Goal: Task Accomplishment & Management: Manage account settings

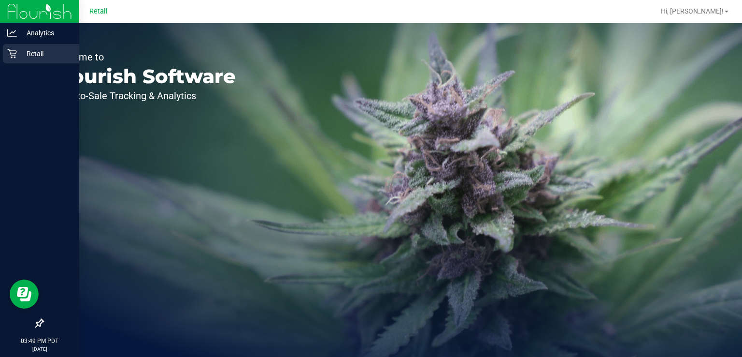
click at [1, 60] on link "Retail" at bounding box center [39, 54] width 79 height 21
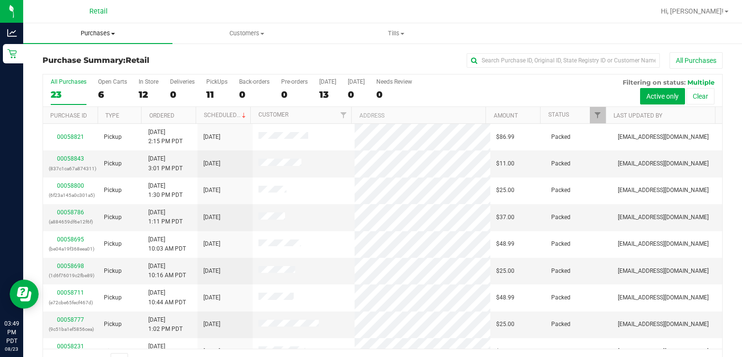
click at [99, 33] on span "Purchases" at bounding box center [97, 33] width 149 height 9
click at [105, 58] on span "Summary of purchases" at bounding box center [72, 58] width 99 height 8
click at [212, 81] on div "PickUps" at bounding box center [216, 81] width 21 height 7
click at [0, 0] on input "PickUps 11" at bounding box center [0, 0] width 0 height 0
click at [241, 114] on span at bounding box center [244, 116] width 8 height 8
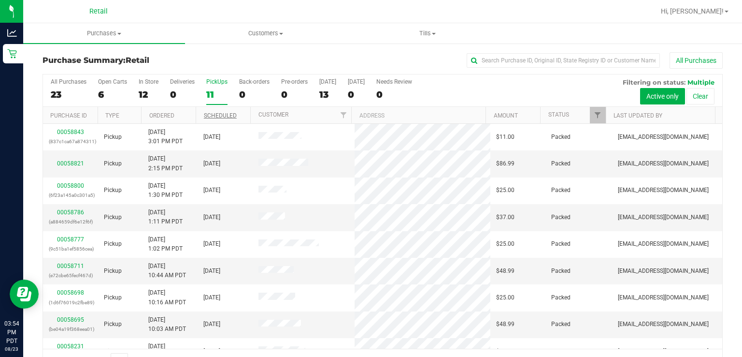
click at [218, 91] on div "11" at bounding box center [216, 94] width 21 height 11
click at [0, 0] on input "PickUps 11" at bounding box center [0, 0] width 0 height 0
click at [433, 29] on span "Tills" at bounding box center [427, 33] width 161 height 9
click at [399, 55] on span "Manage tills" at bounding box center [379, 58] width 65 height 8
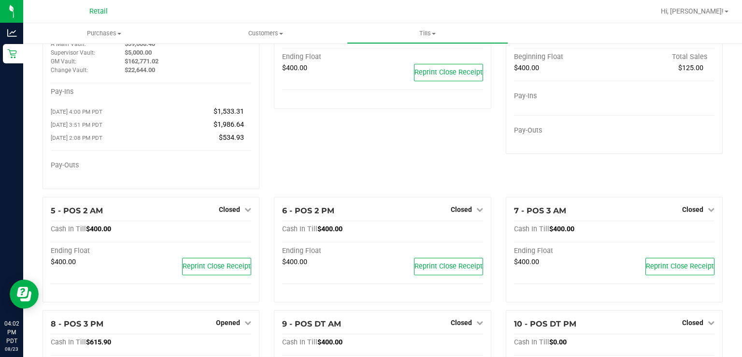
scroll to position [53, 0]
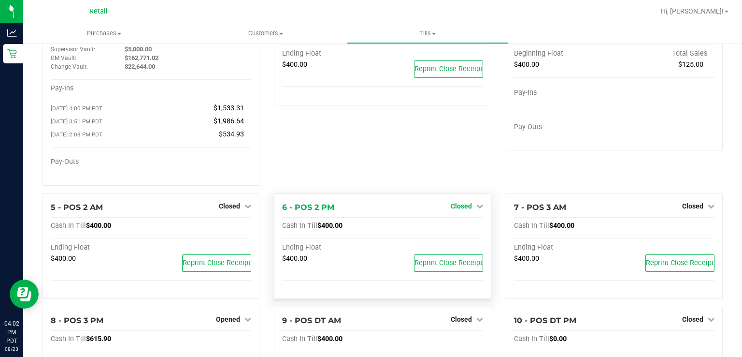
click at [468, 208] on link "Closed" at bounding box center [467, 206] width 32 height 8
click at [461, 226] on link "Open Till" at bounding box center [461, 226] width 26 height 8
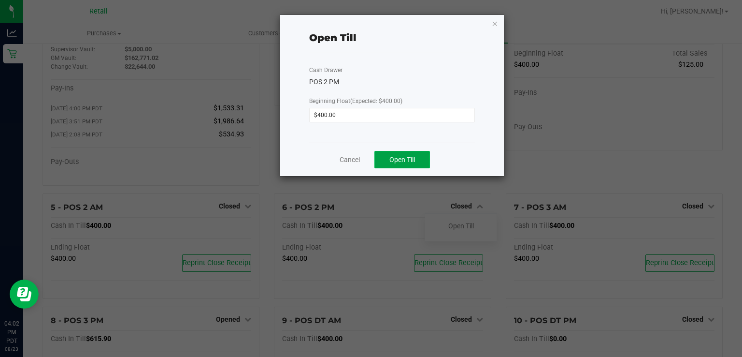
click at [402, 160] on span "Open Till" at bounding box center [402, 160] width 26 height 8
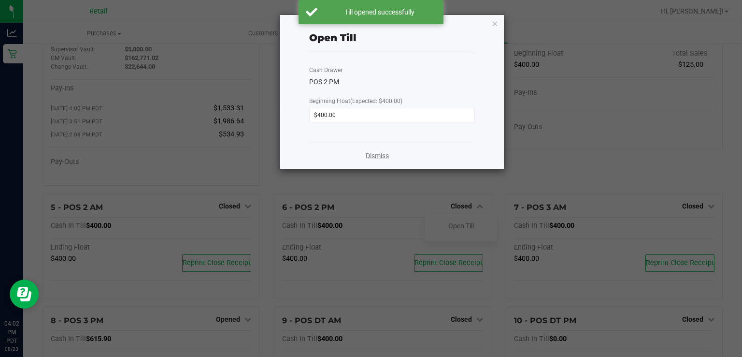
click at [375, 157] on link "Dismiss" at bounding box center [377, 156] width 23 height 10
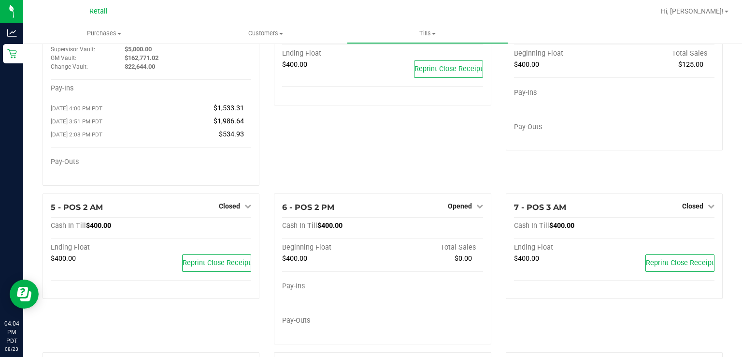
scroll to position [0, 0]
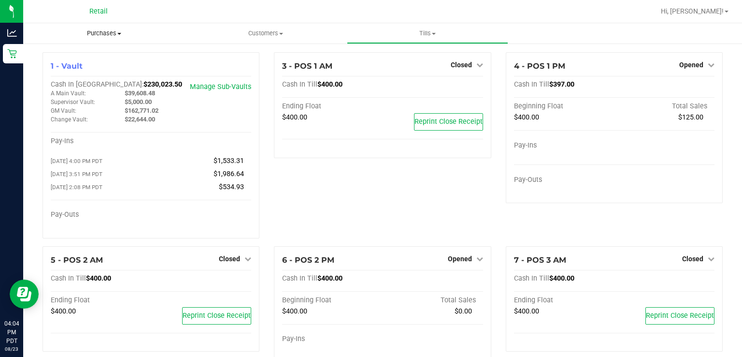
click at [102, 33] on span "Purchases" at bounding box center [104, 33] width 162 height 9
click at [97, 58] on span "Summary of purchases" at bounding box center [72, 58] width 99 height 8
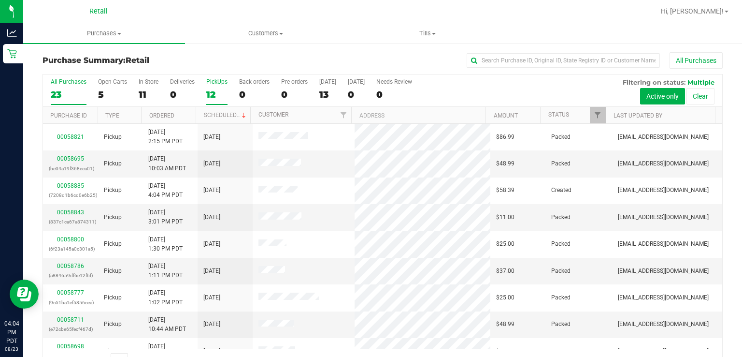
click at [210, 89] on div "12" at bounding box center [216, 94] width 21 height 11
click at [0, 0] on input "PickUps 12" at bounding box center [0, 0] width 0 height 0
click at [214, 116] on link "Scheduled" at bounding box center [226, 115] width 44 height 7
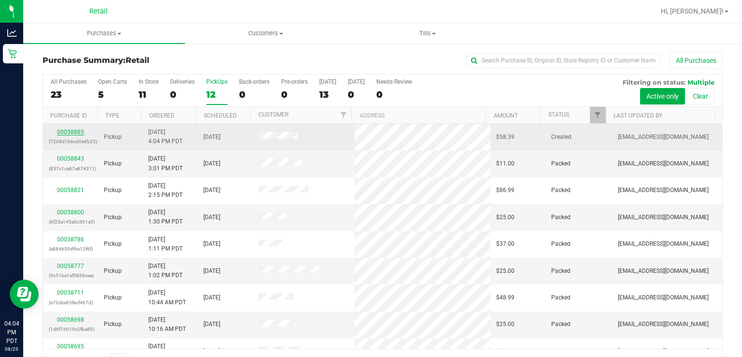
click at [62, 131] on link "00058885" at bounding box center [70, 132] width 27 height 7
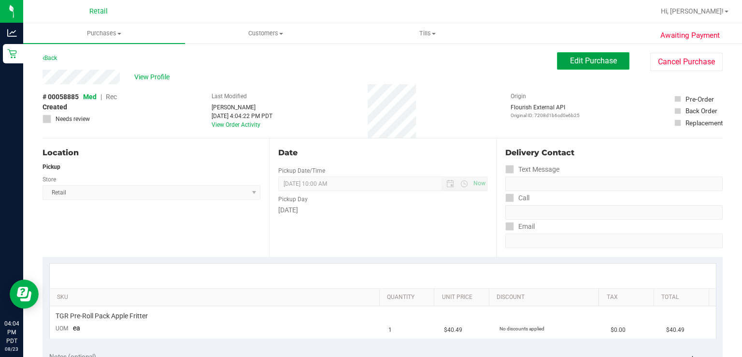
click at [593, 62] on span "Edit Purchase" at bounding box center [593, 60] width 47 height 9
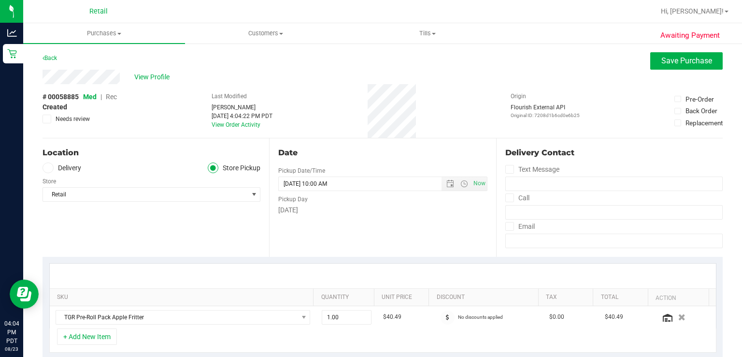
click at [111, 93] on div "# 00058885 Med | Rec Created Needs review" at bounding box center [80, 107] width 74 height 31
click at [109, 97] on span "Rec" at bounding box center [111, 97] width 11 height 8
click at [668, 62] on span "Save Purchase" at bounding box center [686, 60] width 51 height 9
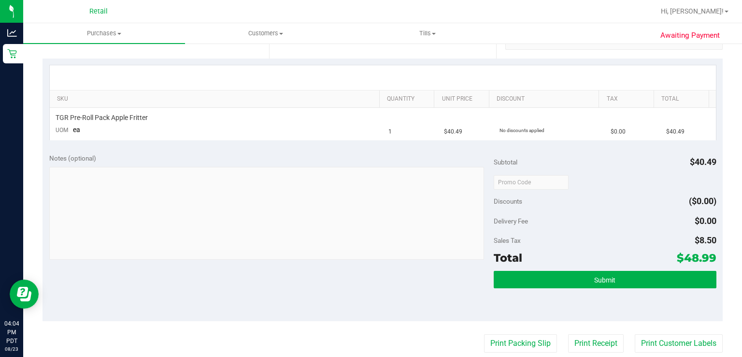
scroll to position [205, 0]
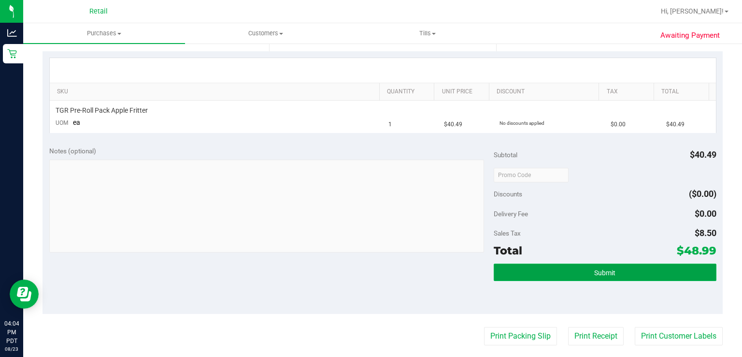
click at [623, 276] on button "Submit" at bounding box center [605, 271] width 222 height 17
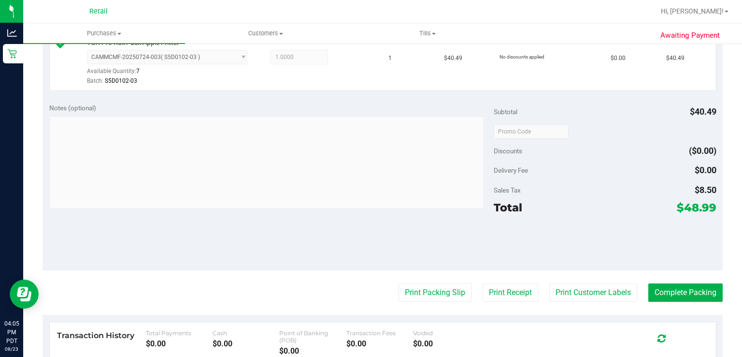
scroll to position [290, 0]
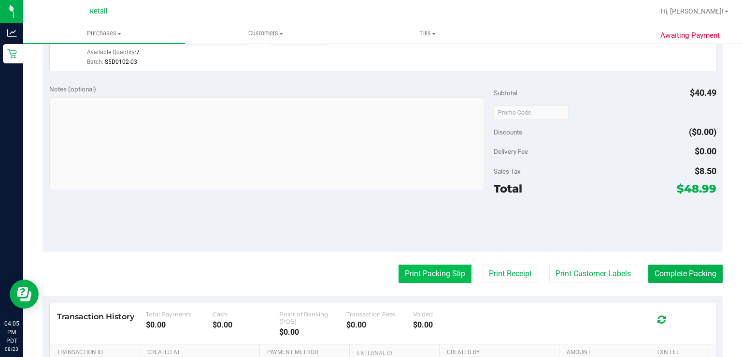
click at [411, 274] on button "Print Packing Slip" at bounding box center [435, 273] width 73 height 18
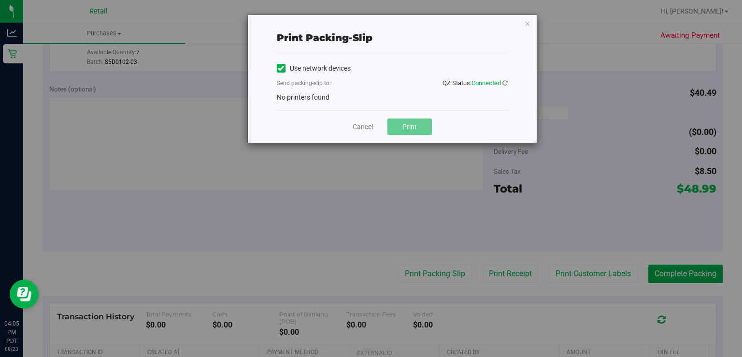
click at [280, 68] on icon at bounding box center [281, 68] width 6 height 0
click at [0, 0] on input "Use network devices" at bounding box center [0, 0] width 0 height 0
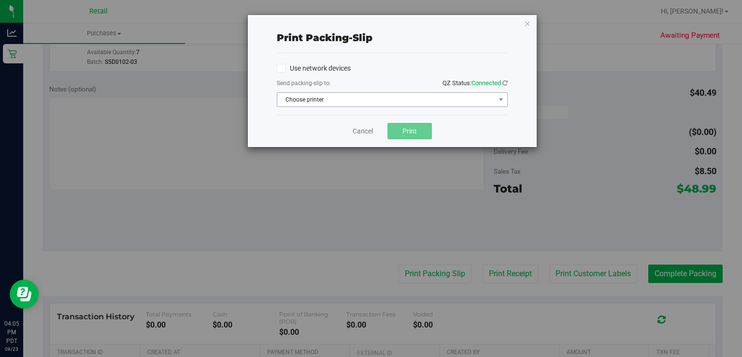
click at [307, 101] on span "Choose printer" at bounding box center [386, 100] width 218 height 14
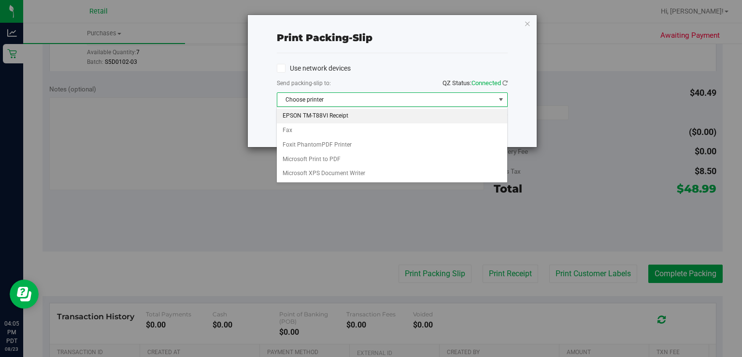
click at [348, 117] on li "EPSON TM-T88VI Receipt" at bounding box center [392, 116] width 230 height 14
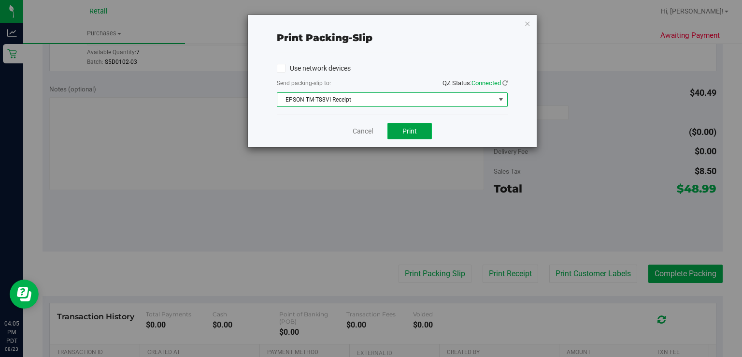
click at [422, 138] on button "Print" at bounding box center [410, 131] width 44 height 16
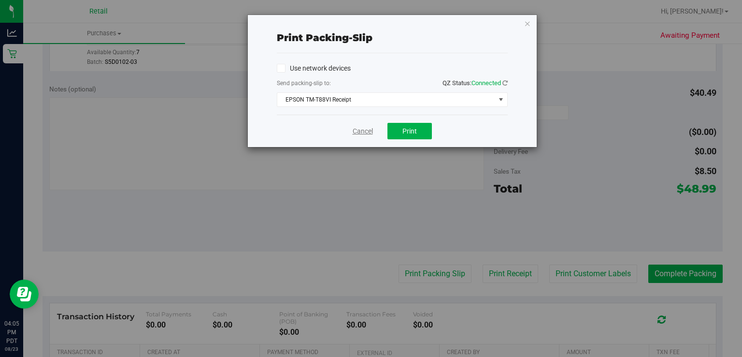
click at [357, 133] on link "Cancel" at bounding box center [363, 131] width 20 height 10
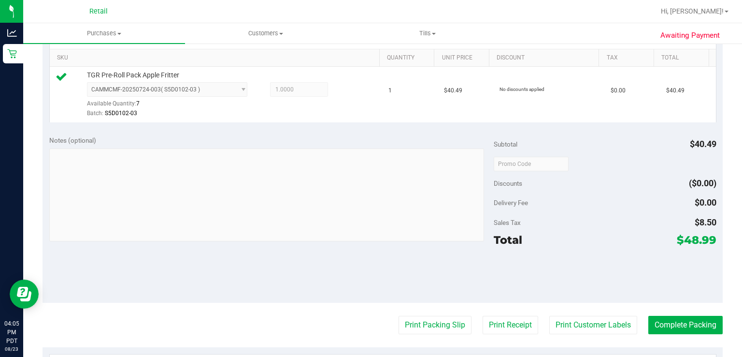
scroll to position [247, 0]
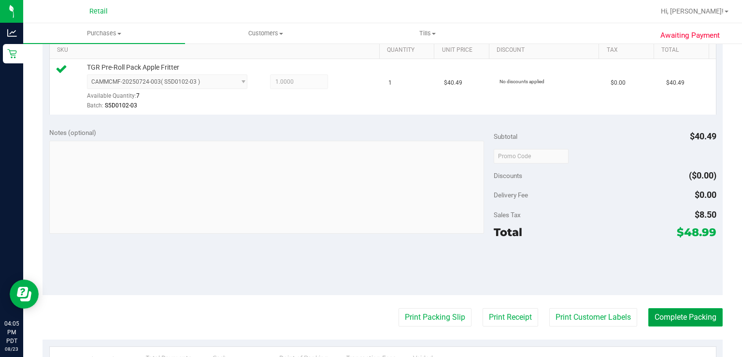
click at [703, 312] on button "Complete Packing" at bounding box center [685, 317] width 74 height 18
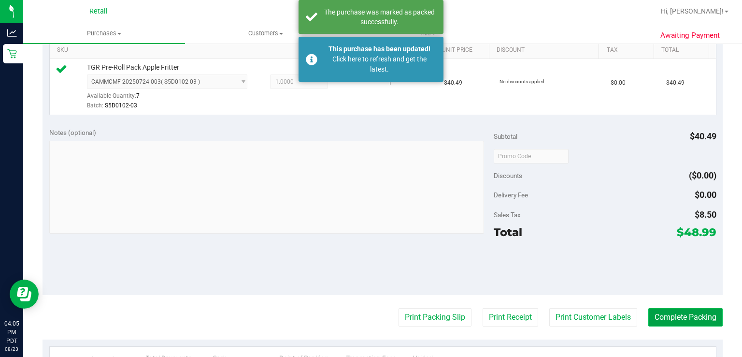
scroll to position [336, 0]
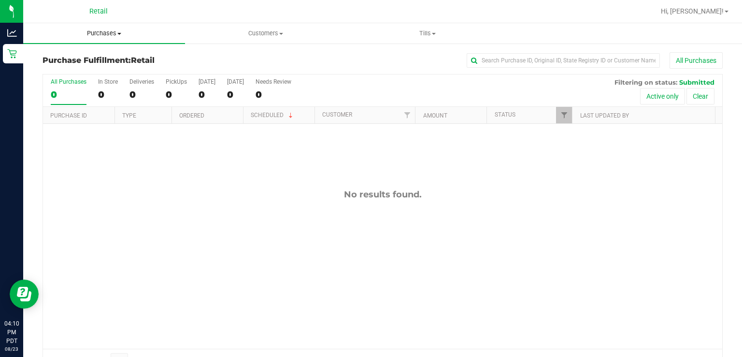
click at [106, 34] on span "Purchases" at bounding box center [104, 33] width 162 height 9
click at [64, 58] on span "Summary of purchases" at bounding box center [72, 58] width 99 height 8
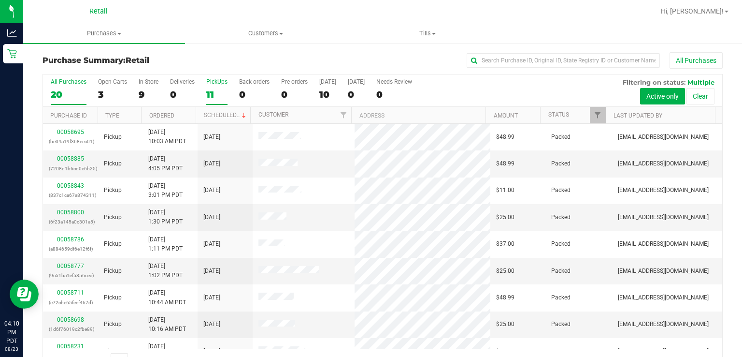
click at [215, 80] on div "PickUps" at bounding box center [216, 81] width 21 height 7
click at [0, 0] on input "PickUps 11" at bounding box center [0, 0] width 0 height 0
click at [228, 114] on link "Scheduled" at bounding box center [226, 115] width 44 height 7
click at [211, 85] on label "PickUps 11" at bounding box center [216, 91] width 21 height 27
click at [0, 0] on input "PickUps 11" at bounding box center [0, 0] width 0 height 0
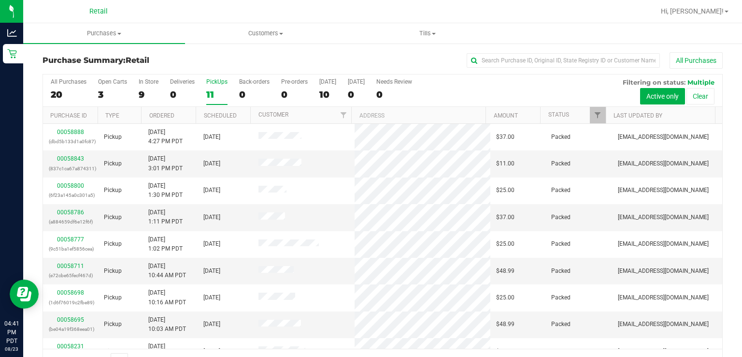
click at [218, 98] on div "11" at bounding box center [216, 94] width 21 height 11
click at [0, 0] on input "PickUps 11" at bounding box center [0, 0] width 0 height 0
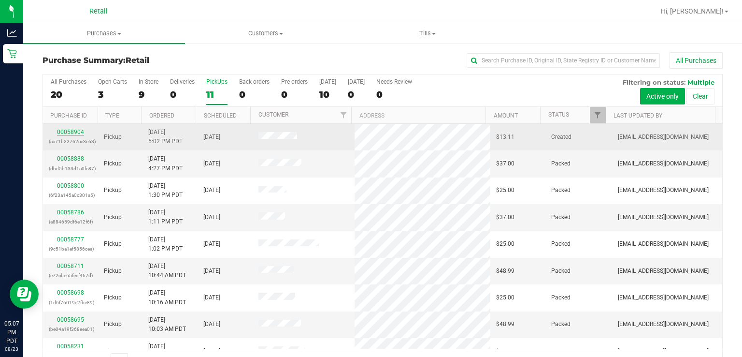
click at [66, 134] on link "00058904" at bounding box center [70, 132] width 27 height 7
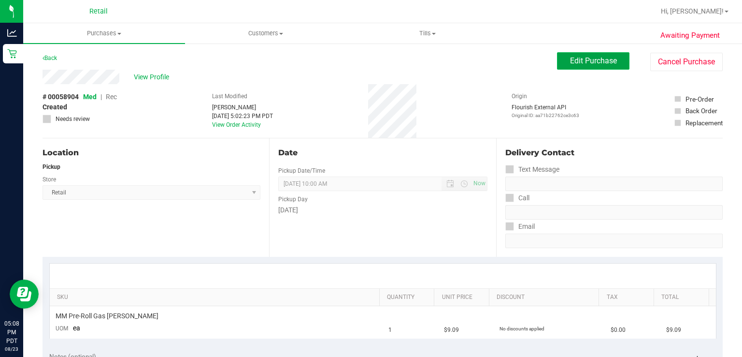
click at [594, 62] on span "Edit Purchase" at bounding box center [593, 60] width 47 height 9
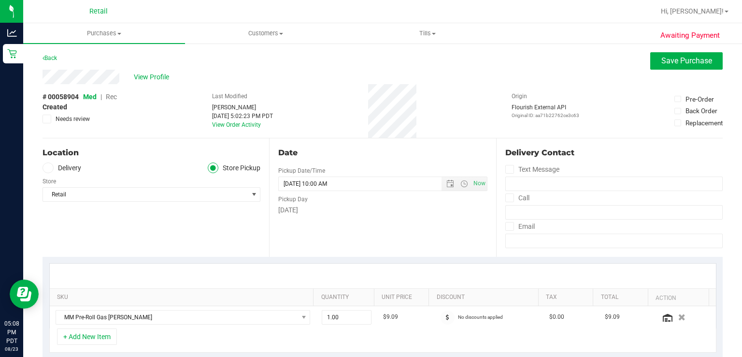
click at [115, 100] on span "Rec" at bounding box center [111, 97] width 11 height 8
click at [691, 64] on span "Save Purchase" at bounding box center [686, 60] width 51 height 9
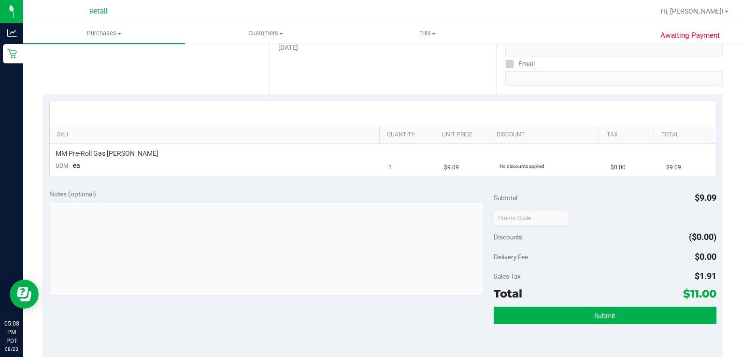
scroll to position [166, 0]
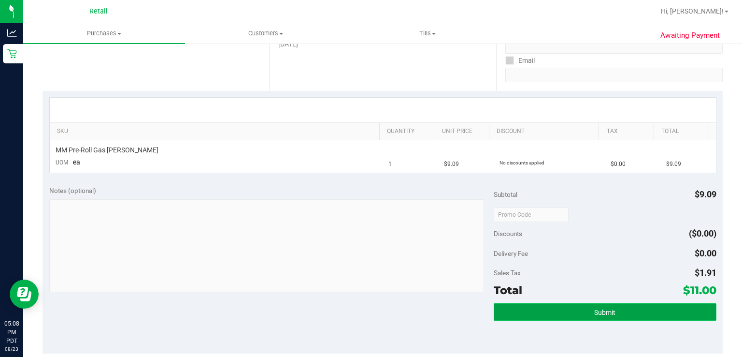
click at [613, 309] on button "Submit" at bounding box center [605, 311] width 222 height 17
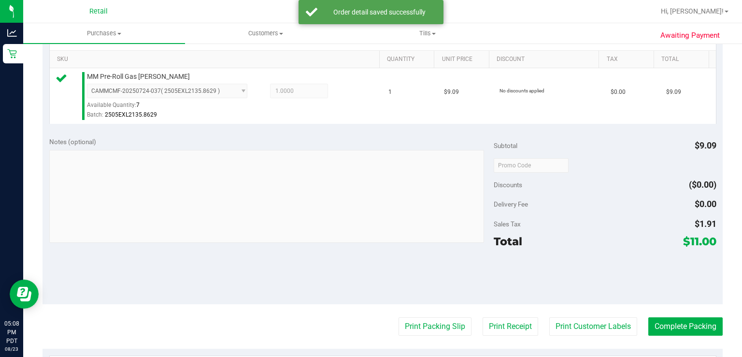
scroll to position [245, 0]
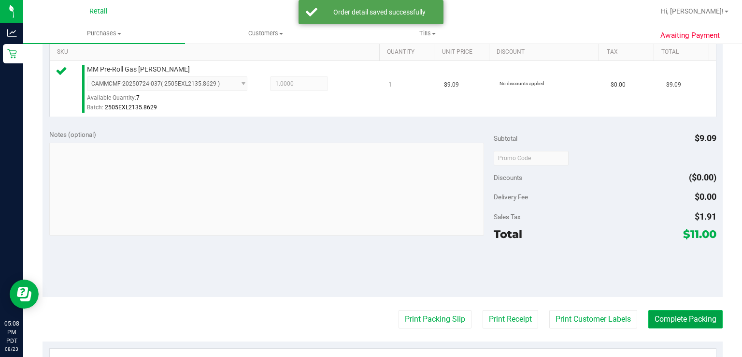
click at [678, 319] on button "Complete Packing" at bounding box center [685, 319] width 74 height 18
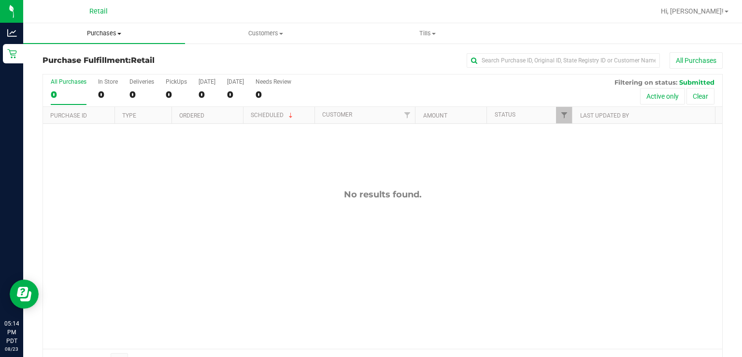
click at [88, 37] on span "Purchases" at bounding box center [104, 33] width 162 height 9
click at [71, 58] on span "Summary of purchases" at bounding box center [72, 58] width 99 height 8
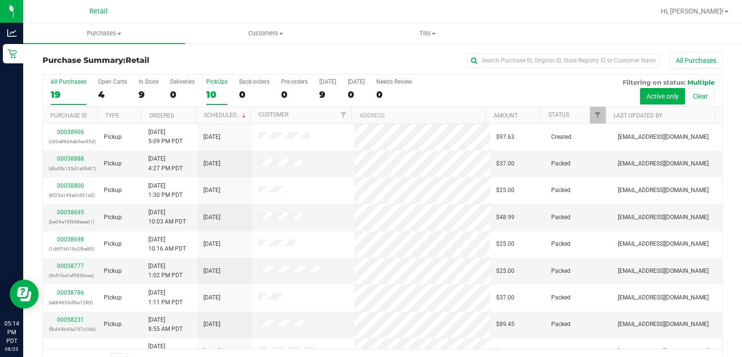
click at [218, 85] on div "PickUps" at bounding box center [216, 81] width 21 height 7
click at [0, 0] on input "PickUps 10" at bounding box center [0, 0] width 0 height 0
click at [214, 113] on link "Scheduled" at bounding box center [226, 115] width 44 height 7
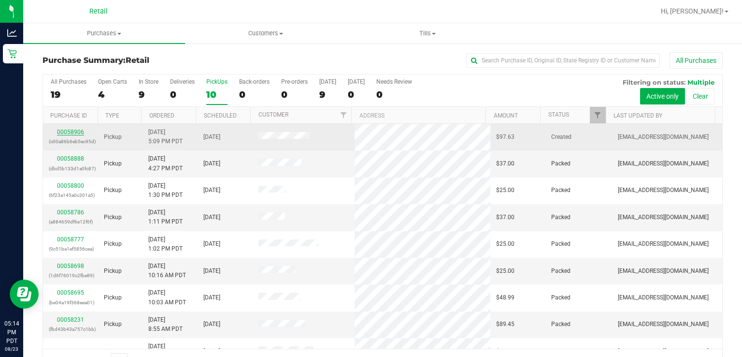
click at [59, 132] on link "00058906" at bounding box center [70, 132] width 27 height 7
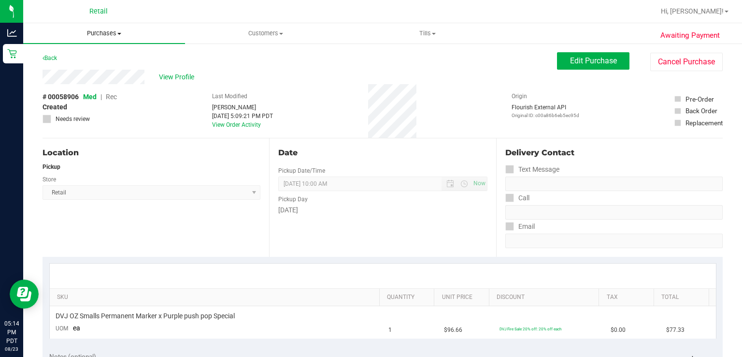
click at [91, 34] on span "Purchases" at bounding box center [104, 33] width 162 height 9
click at [60, 60] on span "Summary of purchases" at bounding box center [72, 58] width 99 height 8
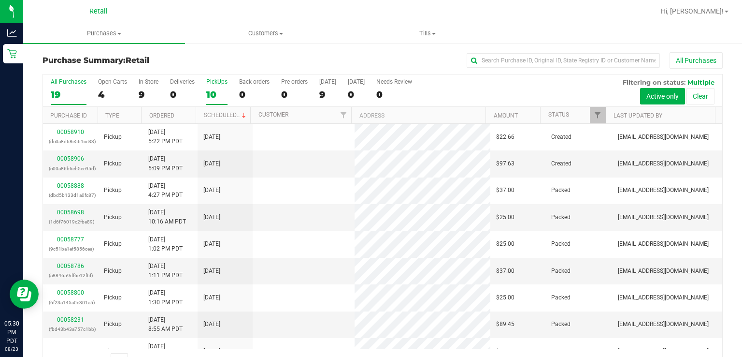
click at [216, 86] on label "PickUps 10" at bounding box center [216, 91] width 21 height 27
click at [0, 0] on input "PickUps 10" at bounding box center [0, 0] width 0 height 0
click at [211, 117] on link "Scheduled" at bounding box center [226, 115] width 44 height 7
click at [66, 159] on link "00058906" at bounding box center [70, 158] width 27 height 7
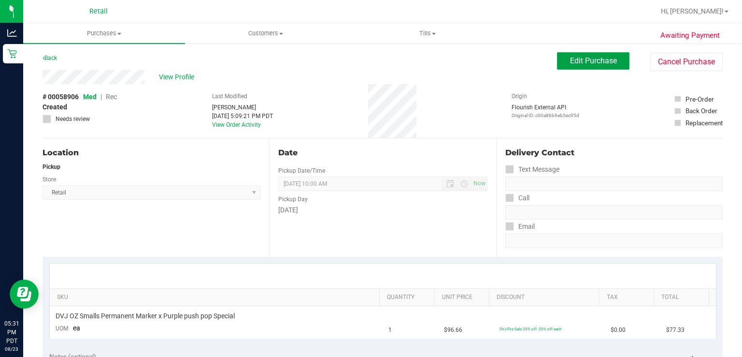
click at [578, 60] on span "Edit Purchase" at bounding box center [593, 60] width 47 height 9
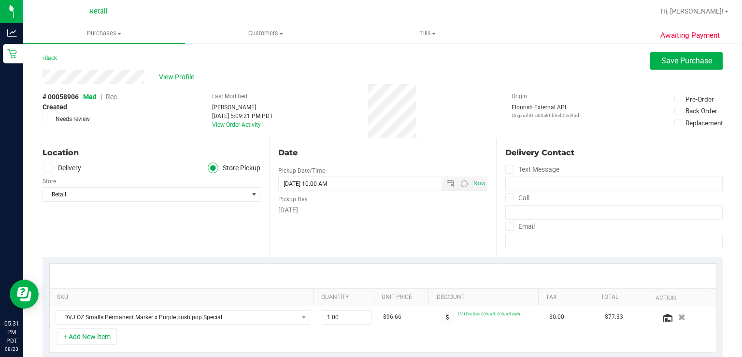
click at [108, 93] on span "Rec" at bounding box center [111, 97] width 11 height 8
click at [672, 59] on span "Save Purchase" at bounding box center [686, 60] width 51 height 9
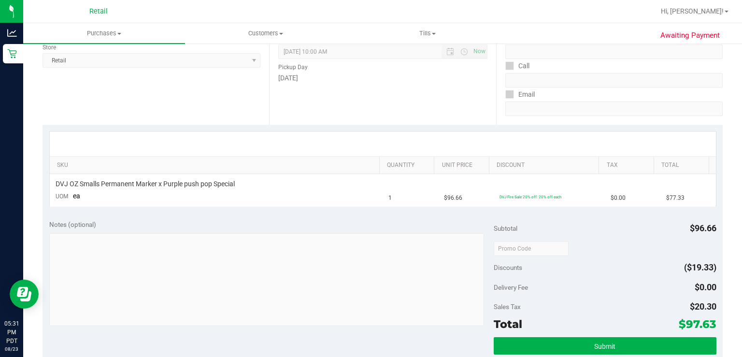
scroll to position [160, 0]
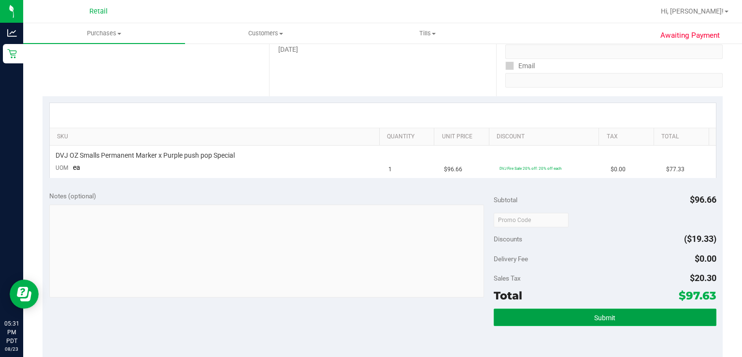
click at [618, 323] on button "Submit" at bounding box center [605, 316] width 222 height 17
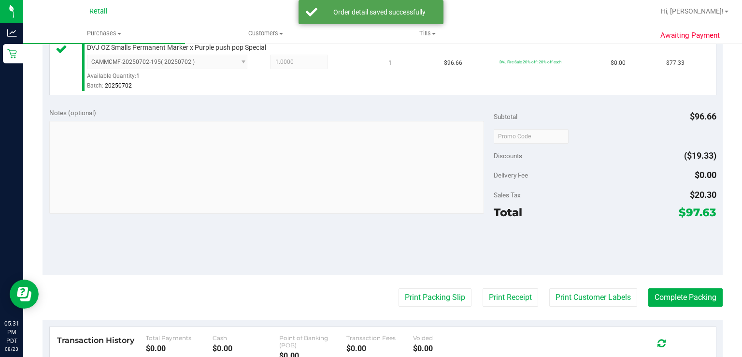
scroll to position [274, 0]
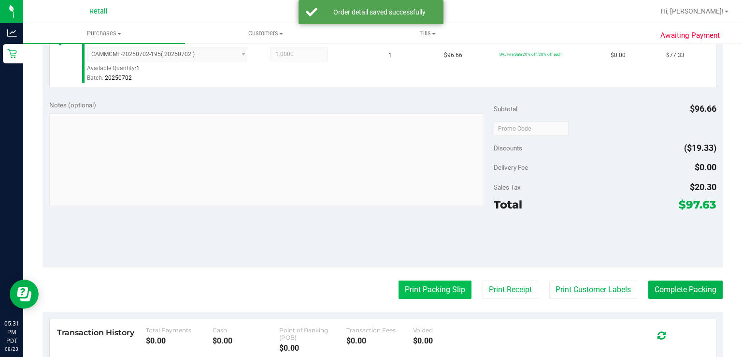
click at [417, 294] on button "Print Packing Slip" at bounding box center [435, 289] width 73 height 18
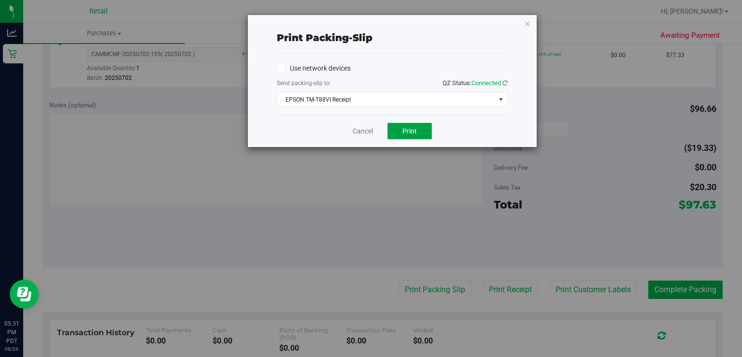
click at [416, 130] on span "Print" at bounding box center [410, 131] width 14 height 8
click at [364, 135] on link "Cancel" at bounding box center [363, 131] width 20 height 10
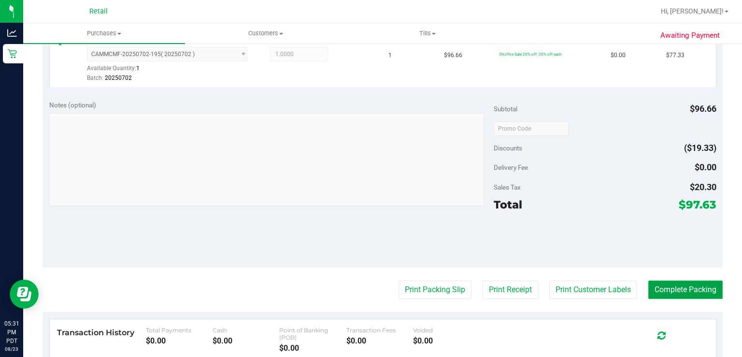
click at [687, 280] on button "Complete Packing" at bounding box center [685, 289] width 74 height 18
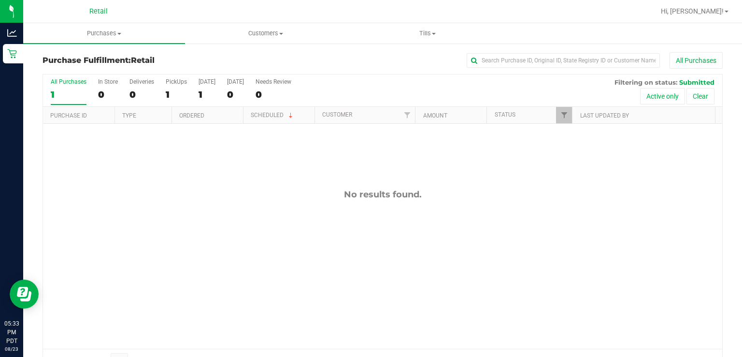
click at [235, 259] on div "No results found." at bounding box center [382, 269] width 679 height 290
click at [116, 25] on uib-tab-heading "Purchases Summary of purchases Fulfillment All purchases" at bounding box center [104, 33] width 162 height 20
click at [79, 56] on span "Summary of purchases" at bounding box center [72, 58] width 99 height 8
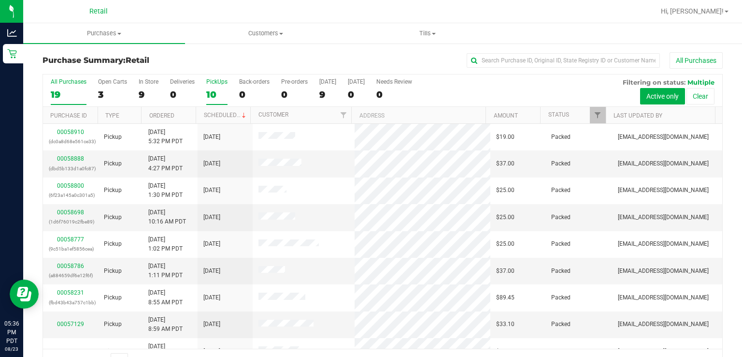
click at [220, 91] on div "10" at bounding box center [216, 94] width 21 height 11
click at [0, 0] on input "PickUps 10" at bounding box center [0, 0] width 0 height 0
click at [221, 115] on link "Scheduled" at bounding box center [226, 115] width 44 height 7
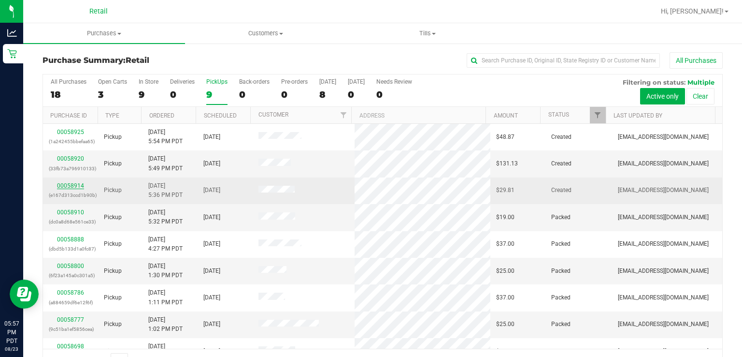
click at [68, 187] on link "00058914" at bounding box center [70, 185] width 27 height 7
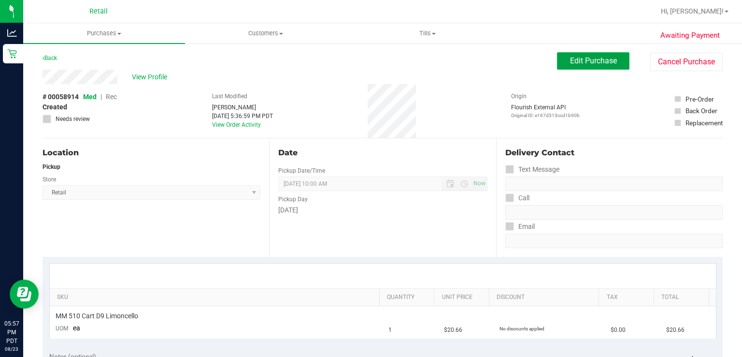
click at [575, 65] on span "Edit Purchase" at bounding box center [593, 60] width 47 height 9
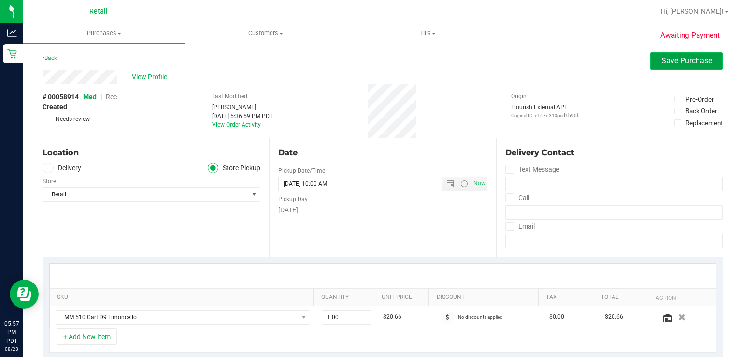
click at [667, 61] on span "Save Purchase" at bounding box center [686, 60] width 51 height 9
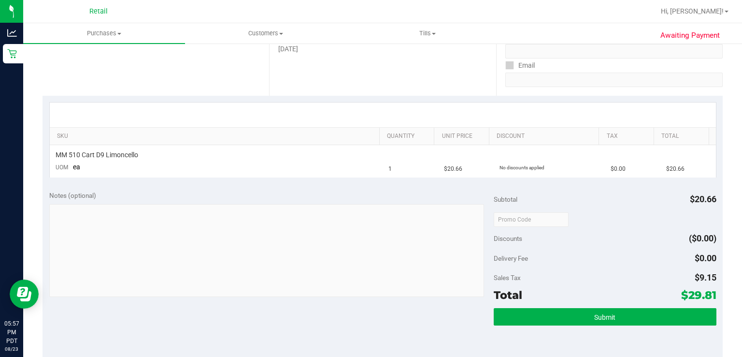
scroll to position [164, 0]
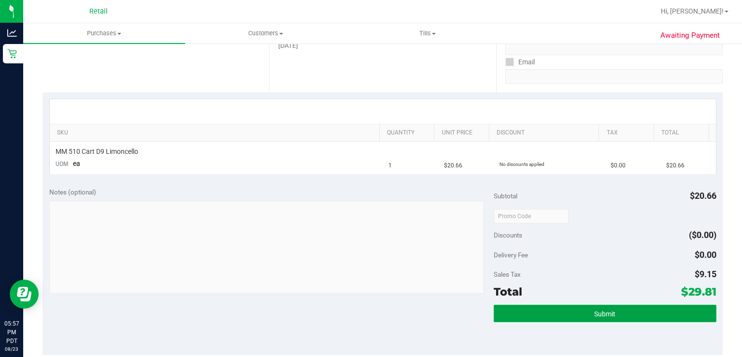
click at [550, 304] on button "Submit" at bounding box center [605, 312] width 222 height 17
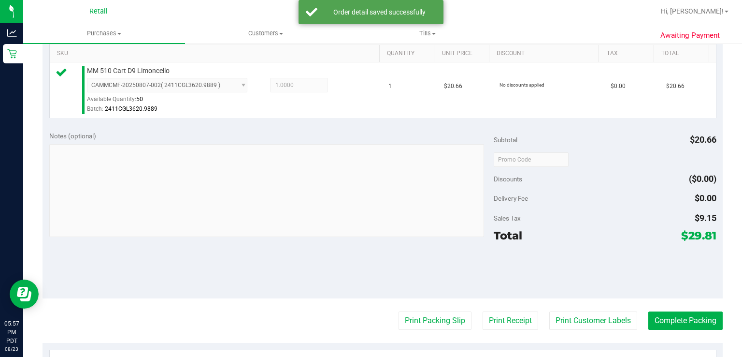
scroll to position [259, 0]
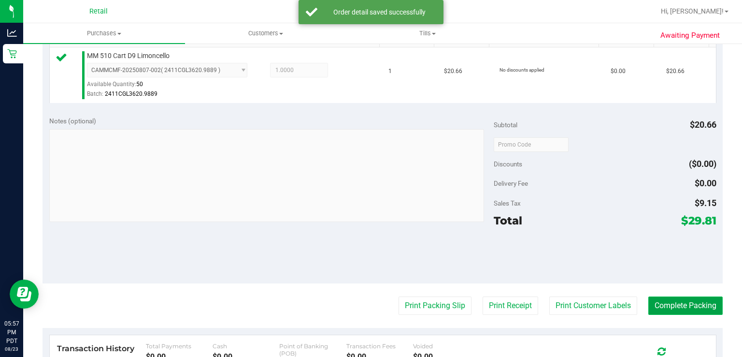
click at [665, 307] on button "Complete Packing" at bounding box center [685, 305] width 74 height 18
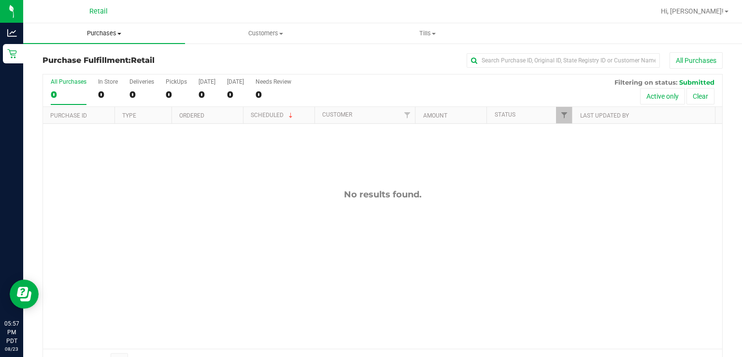
click at [110, 24] on uib-tab-heading "Purchases Summary of purchases Fulfillment All purchases" at bounding box center [104, 33] width 162 height 20
click at [91, 56] on span "Summary of purchases" at bounding box center [72, 58] width 99 height 8
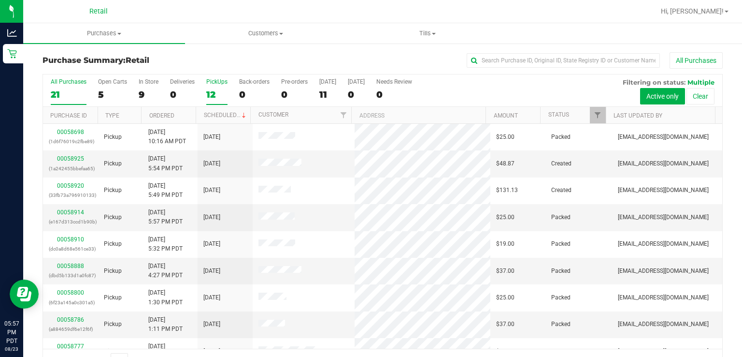
click at [222, 79] on div "PickUps" at bounding box center [216, 81] width 21 height 7
click at [0, 0] on input "PickUps 12" at bounding box center [0, 0] width 0 height 0
click at [221, 115] on link "Scheduled" at bounding box center [226, 115] width 44 height 7
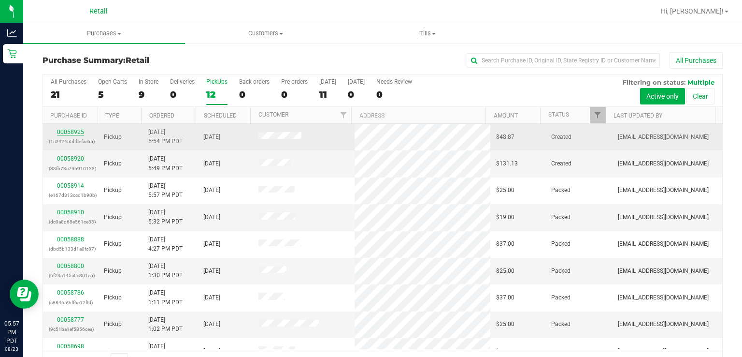
click at [73, 131] on link "00058925" at bounding box center [70, 132] width 27 height 7
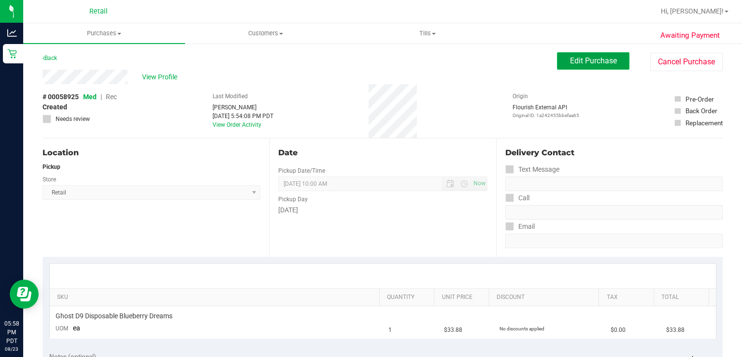
click at [603, 60] on span "Edit Purchase" at bounding box center [593, 60] width 47 height 9
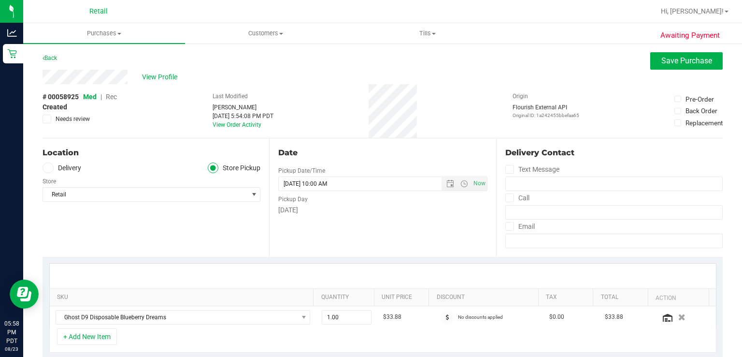
click at [112, 98] on span "Rec" at bounding box center [111, 97] width 11 height 8
click at [687, 66] on button "Save Purchase" at bounding box center [686, 60] width 72 height 17
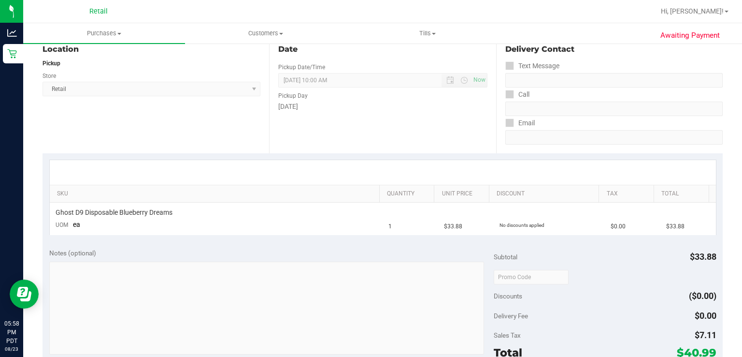
scroll to position [173, 0]
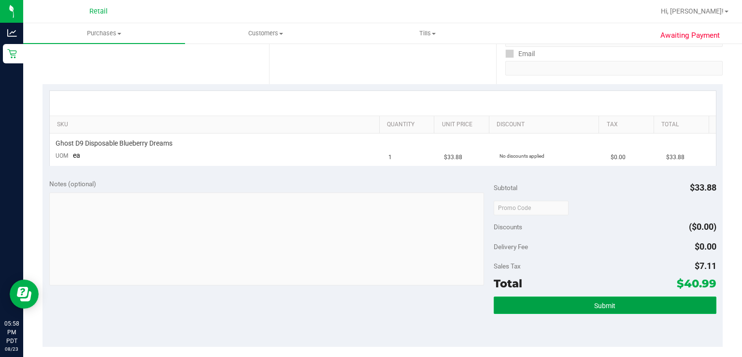
click at [610, 311] on button "Submit" at bounding box center [605, 304] width 222 height 17
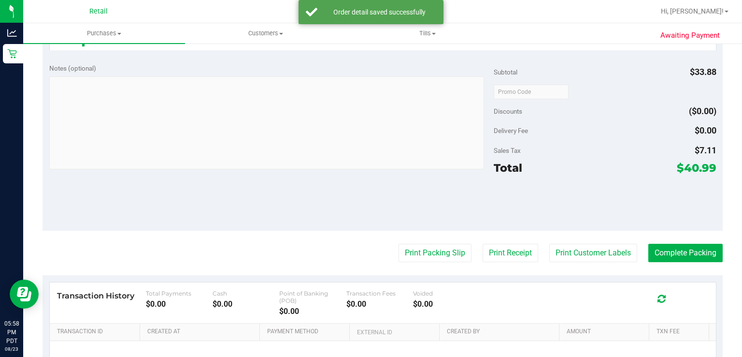
scroll to position [314, 0]
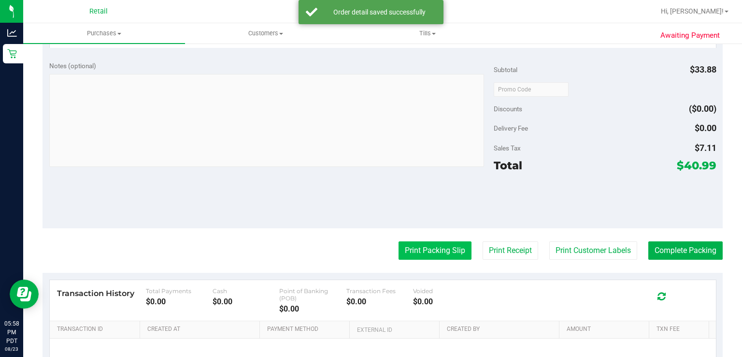
click at [404, 243] on button "Print Packing Slip" at bounding box center [435, 250] width 73 height 18
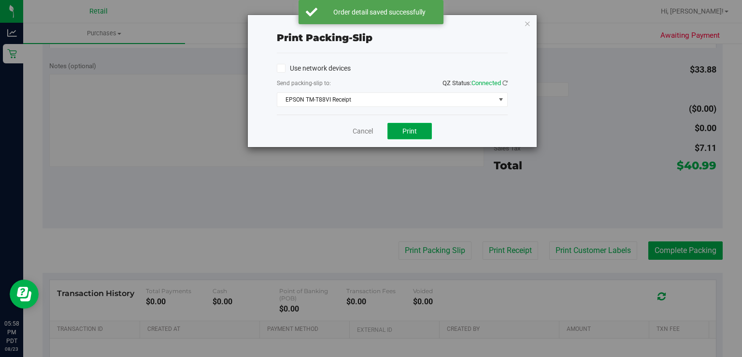
click at [411, 130] on span "Print" at bounding box center [410, 131] width 14 height 8
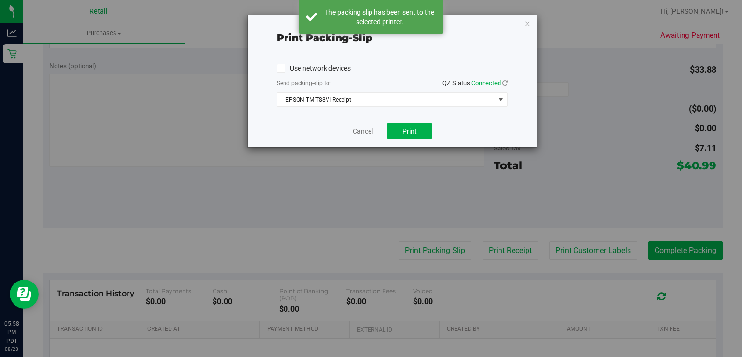
click at [358, 131] on link "Cancel" at bounding box center [363, 131] width 20 height 10
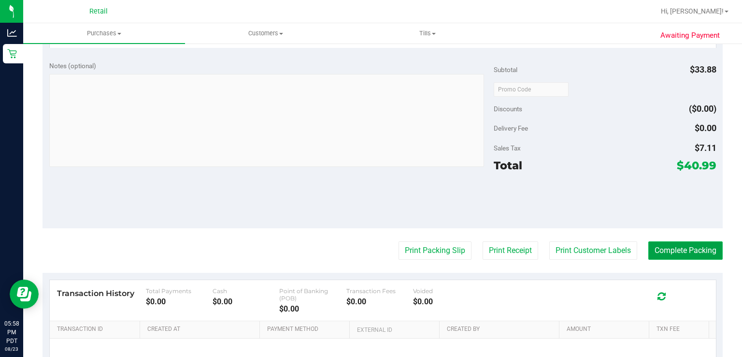
click at [672, 248] on button "Complete Packing" at bounding box center [685, 250] width 74 height 18
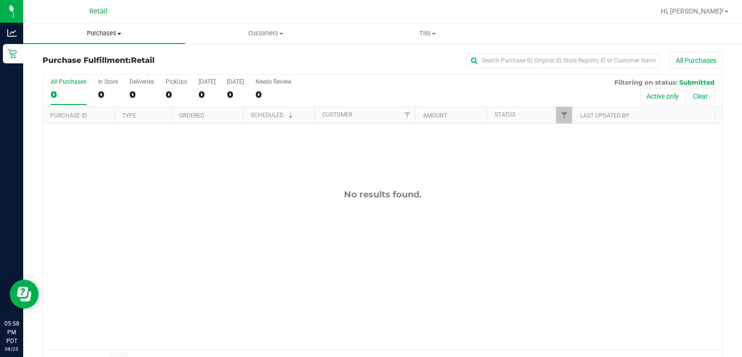
click at [110, 39] on uib-tab-heading "Purchases Summary of purchases Fulfillment All purchases" at bounding box center [104, 33] width 162 height 20
click at [73, 58] on span "Summary of purchases" at bounding box center [72, 58] width 99 height 8
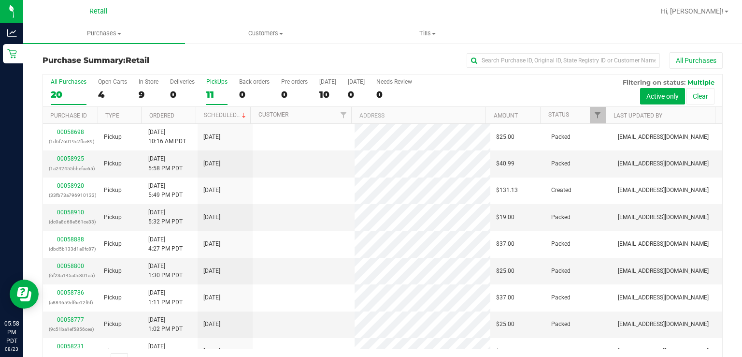
click at [211, 81] on div "PickUps" at bounding box center [216, 81] width 21 height 7
click at [0, 0] on input "PickUps 11" at bounding box center [0, 0] width 0 height 0
click at [227, 116] on link "Scheduled" at bounding box center [226, 115] width 44 height 7
click at [66, 160] on link "00058920" at bounding box center [70, 158] width 27 height 7
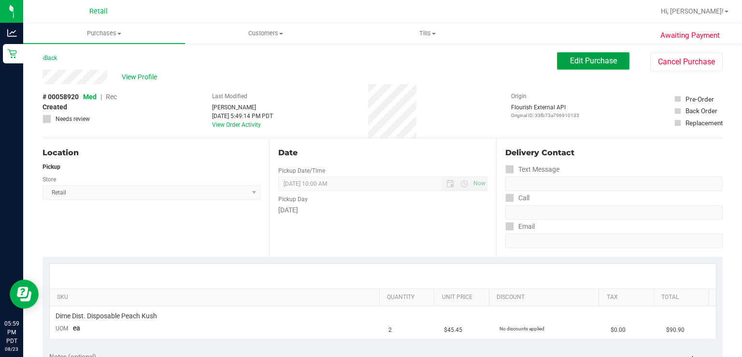
click at [581, 59] on span "Edit Purchase" at bounding box center [593, 60] width 47 height 9
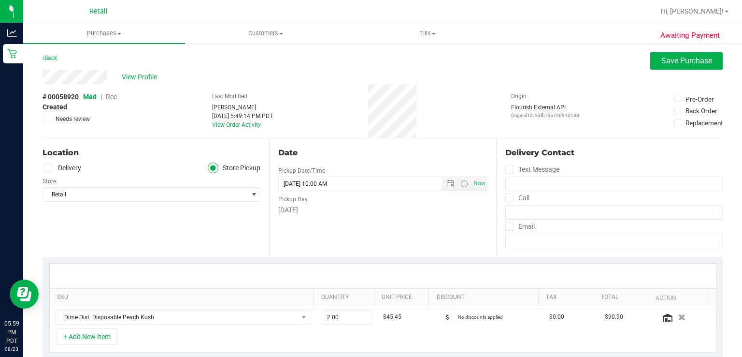
click at [112, 97] on span "Rec" at bounding box center [111, 97] width 11 height 8
click at [678, 61] on span "Save Purchase" at bounding box center [686, 60] width 51 height 9
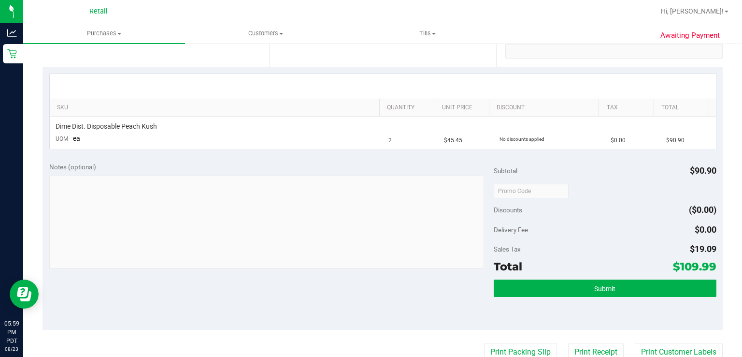
scroll to position [190, 0]
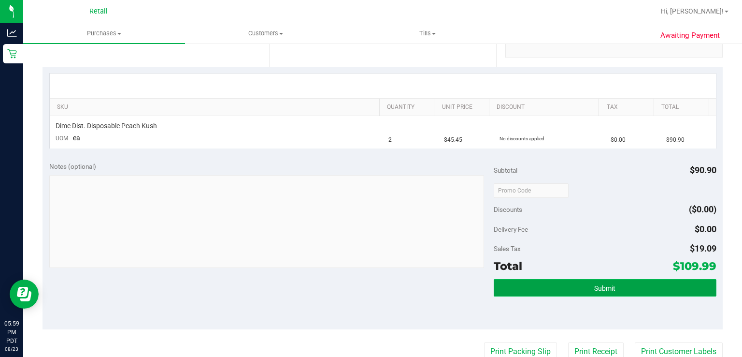
click at [647, 294] on button "Submit" at bounding box center [605, 287] width 222 height 17
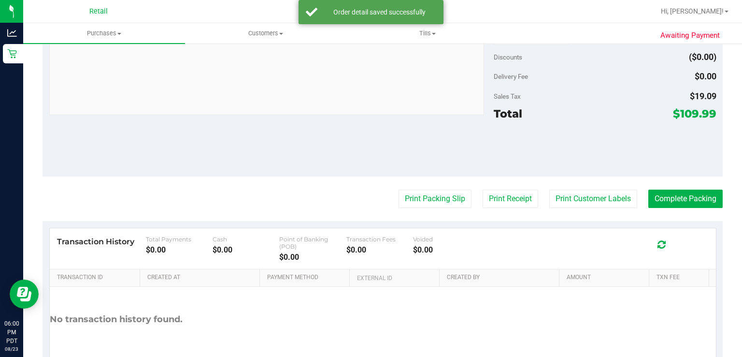
scroll to position [369, 0]
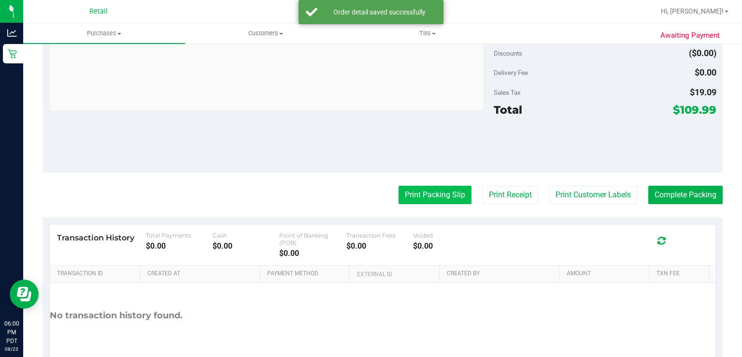
click at [413, 202] on button "Print Packing Slip" at bounding box center [435, 195] width 73 height 18
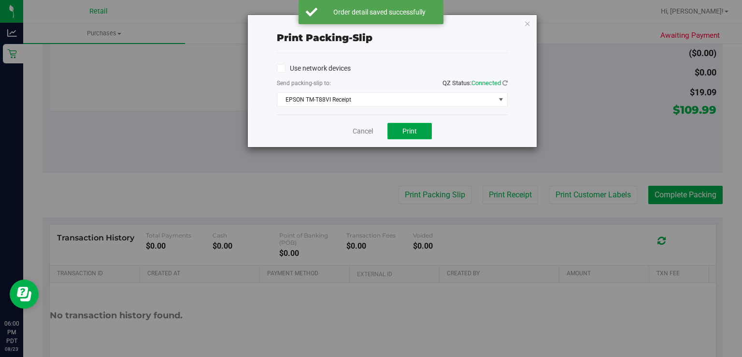
click at [412, 127] on span "Print" at bounding box center [410, 131] width 14 height 8
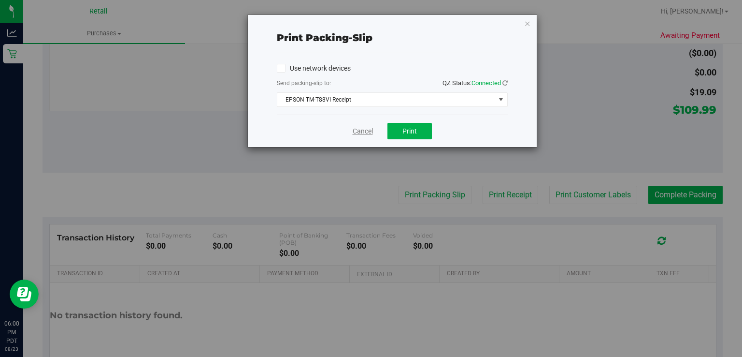
click at [362, 129] on link "Cancel" at bounding box center [363, 131] width 20 height 10
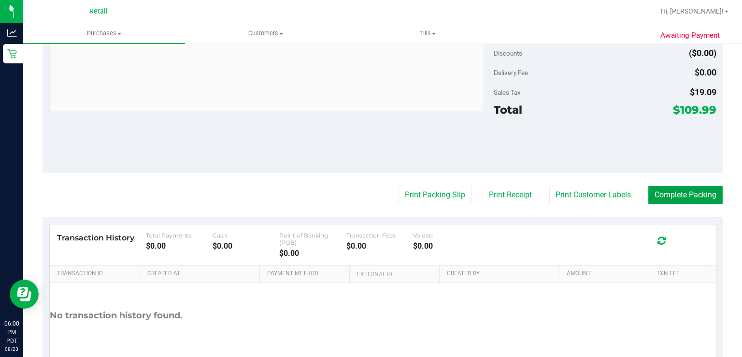
click at [676, 200] on button "Complete Packing" at bounding box center [685, 195] width 74 height 18
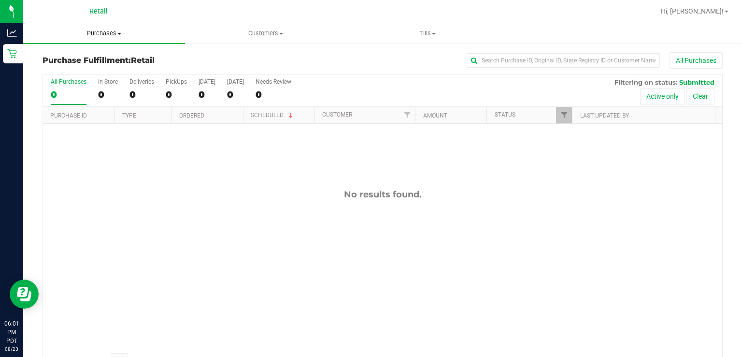
click at [110, 35] on span "Purchases" at bounding box center [104, 33] width 162 height 9
click at [101, 60] on span "Summary of purchases" at bounding box center [72, 58] width 99 height 8
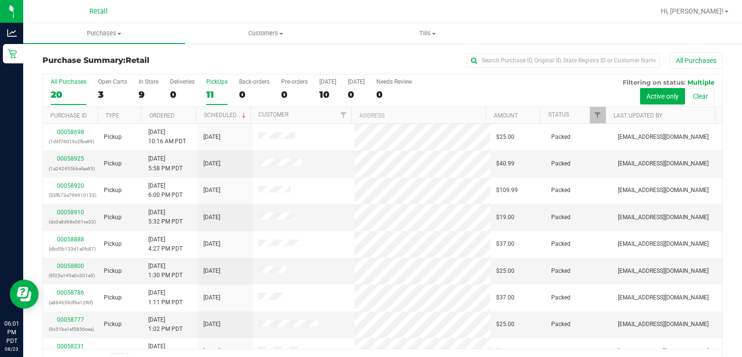
click at [208, 80] on div "PickUps" at bounding box center [216, 81] width 21 height 7
click at [0, 0] on input "PickUps 11" at bounding box center [0, 0] width 0 height 0
click at [240, 114] on span at bounding box center [244, 116] width 8 height 8
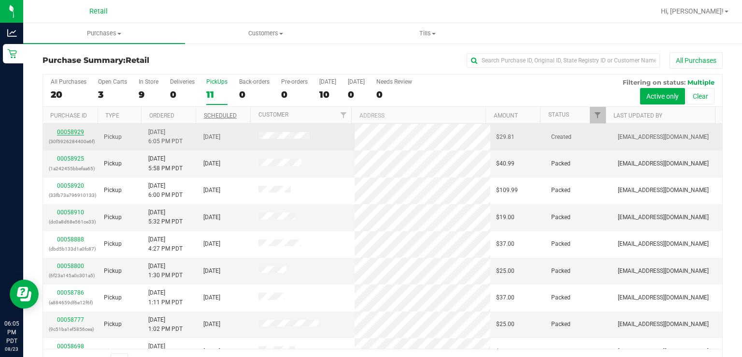
click at [64, 133] on link "00058929" at bounding box center [70, 132] width 27 height 7
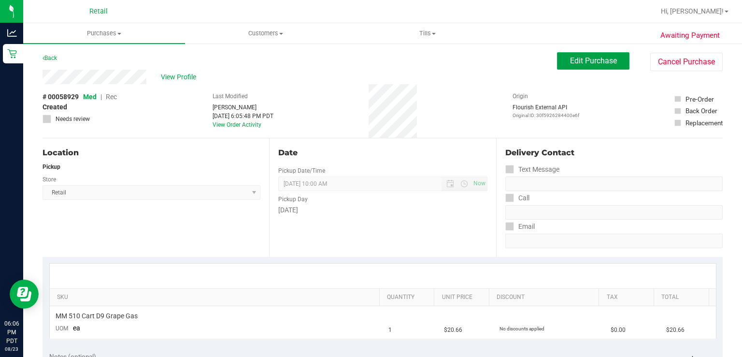
click at [575, 53] on button "Edit Purchase" at bounding box center [593, 60] width 72 height 17
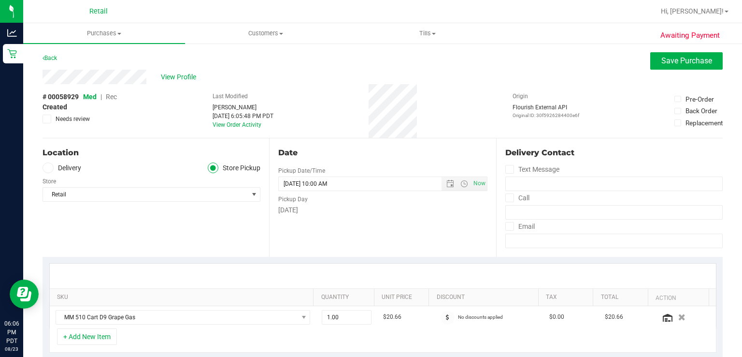
click at [110, 99] on span "Rec" at bounding box center [111, 97] width 11 height 8
click at [661, 65] on span "Save Purchase" at bounding box center [686, 60] width 51 height 9
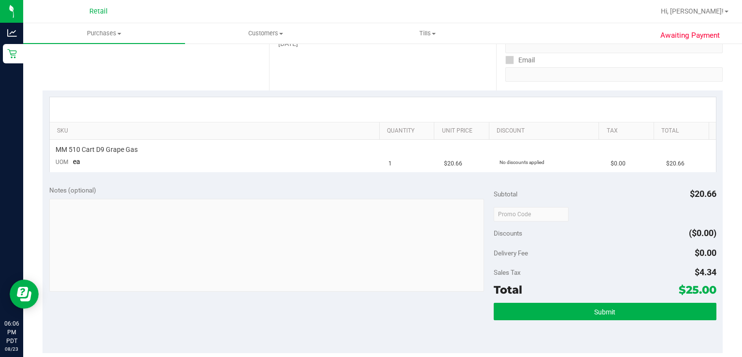
scroll to position [166, 0]
click at [514, 316] on button "Submit" at bounding box center [605, 310] width 222 height 17
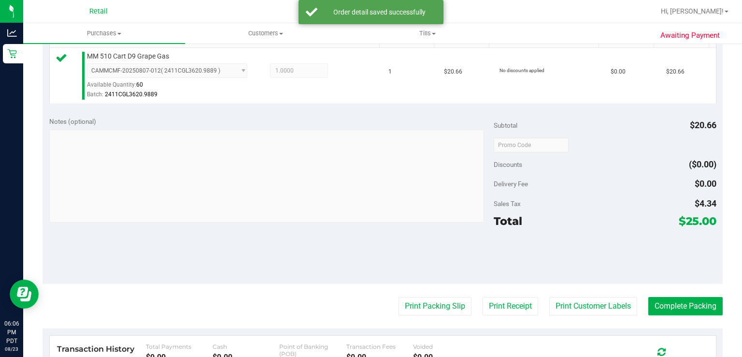
scroll to position [288, 0]
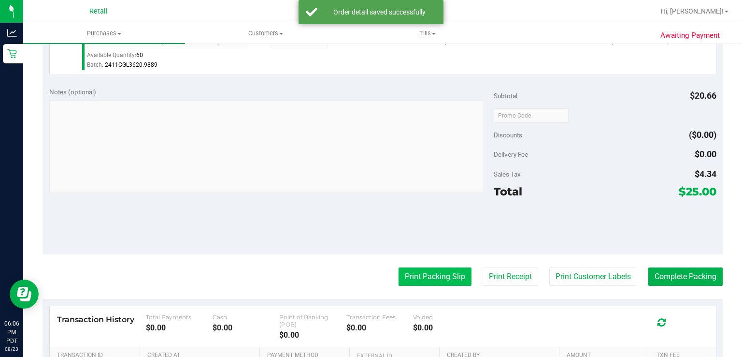
click at [418, 276] on button "Print Packing Slip" at bounding box center [435, 276] width 73 height 18
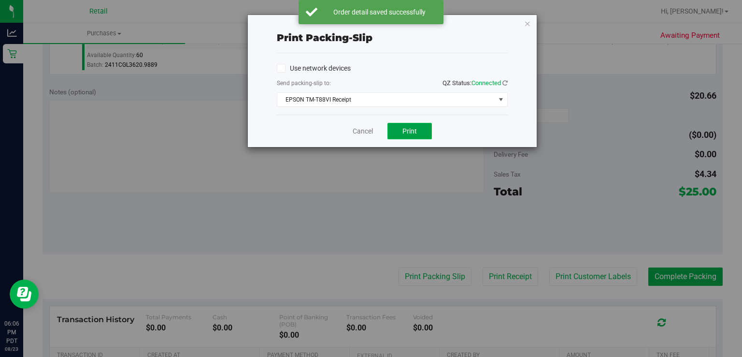
click at [414, 133] on span "Print" at bounding box center [410, 131] width 14 height 8
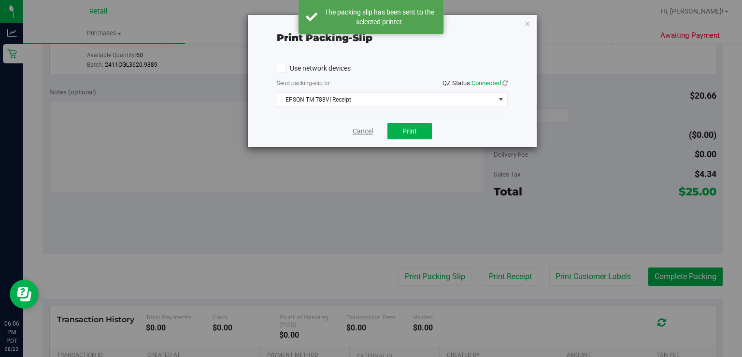
click at [361, 130] on link "Cancel" at bounding box center [363, 131] width 20 height 10
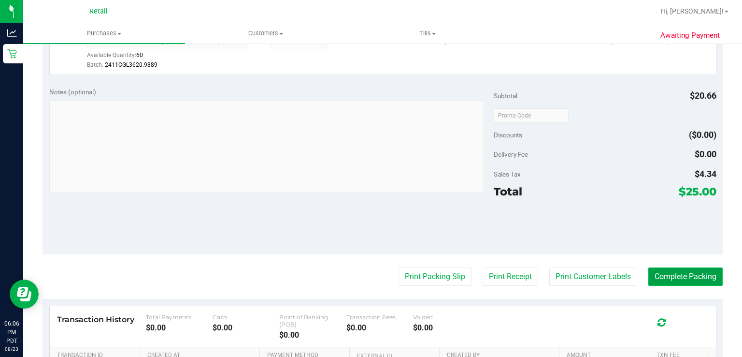
click at [667, 278] on button "Complete Packing" at bounding box center [685, 276] width 74 height 18
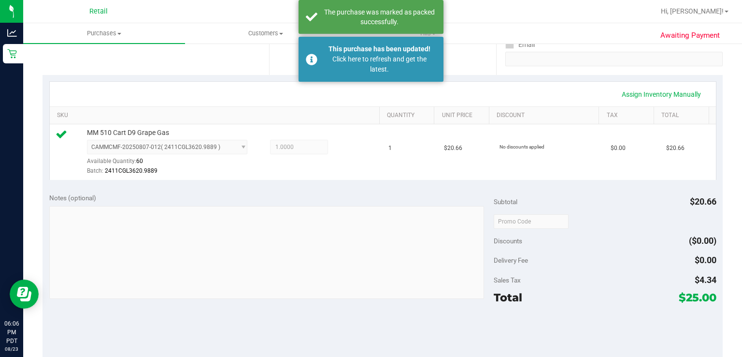
scroll to position [180, 0]
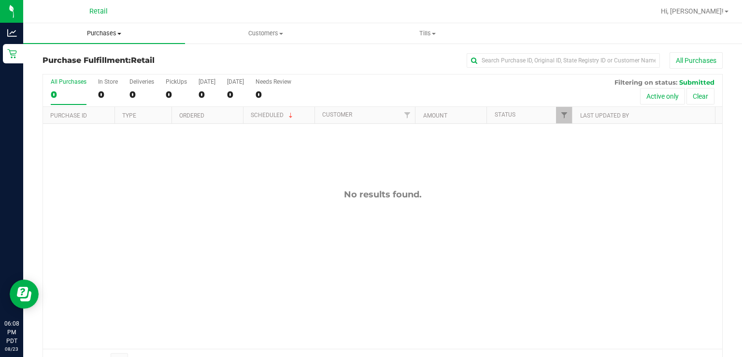
click at [94, 36] on span "Purchases" at bounding box center [104, 33] width 162 height 9
click at [56, 58] on span "Summary of purchases" at bounding box center [72, 58] width 99 height 8
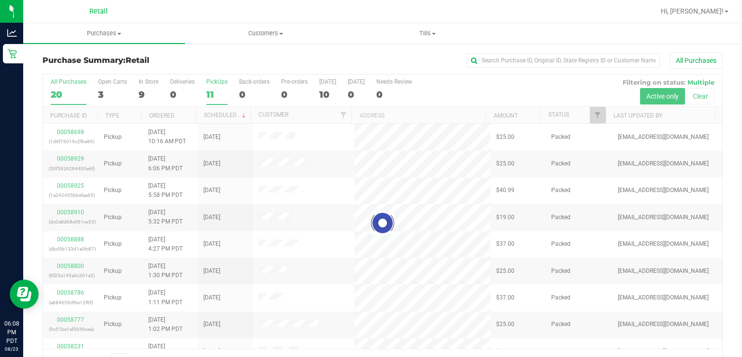
click at [221, 80] on div "PickUps" at bounding box center [216, 81] width 21 height 7
click at [0, 0] on input "PickUps 11" at bounding box center [0, 0] width 0 height 0
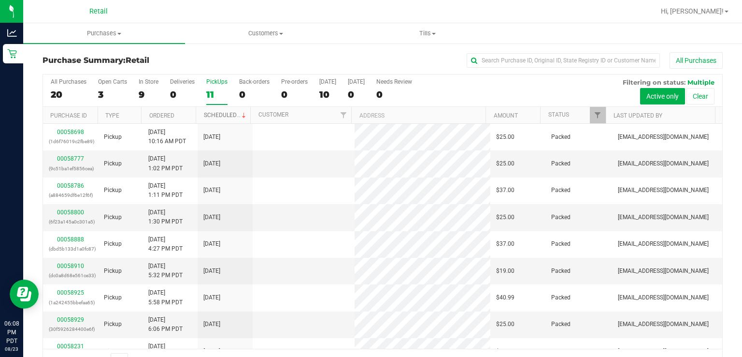
click at [209, 117] on link "Scheduled" at bounding box center [226, 115] width 44 height 7
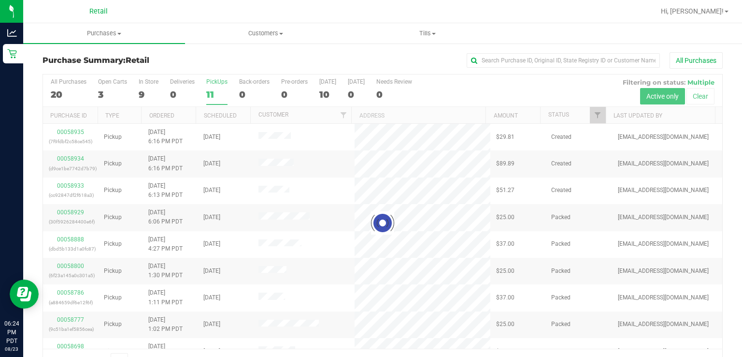
click at [222, 87] on div at bounding box center [382, 222] width 679 height 297
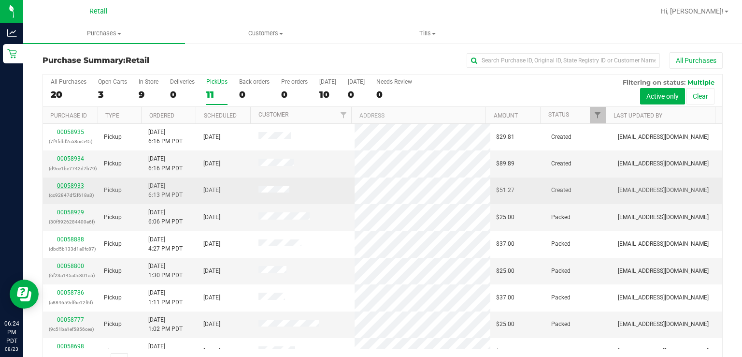
click at [66, 187] on link "00058933" at bounding box center [70, 185] width 27 height 7
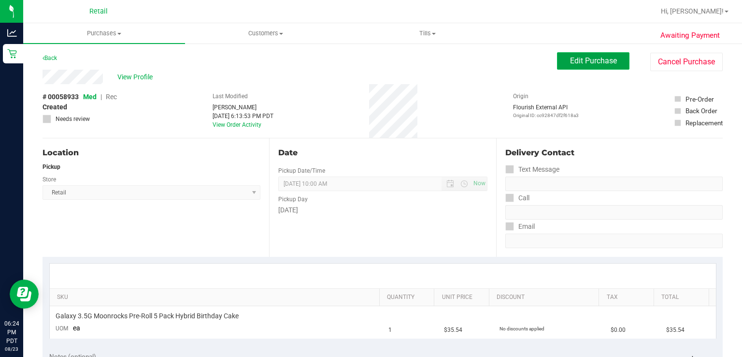
click at [570, 64] on span "Edit Purchase" at bounding box center [593, 60] width 47 height 9
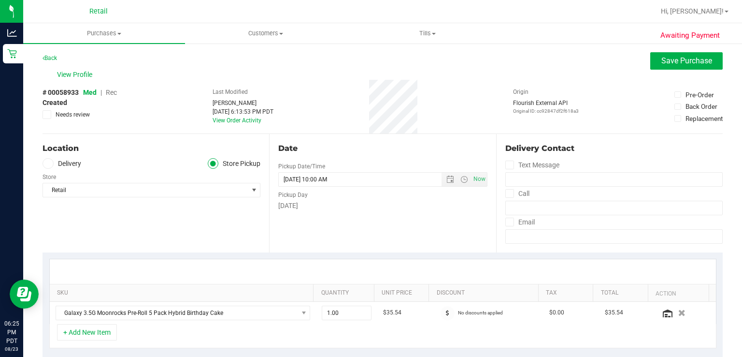
click at [113, 96] on span "Rec" at bounding box center [111, 92] width 11 height 8
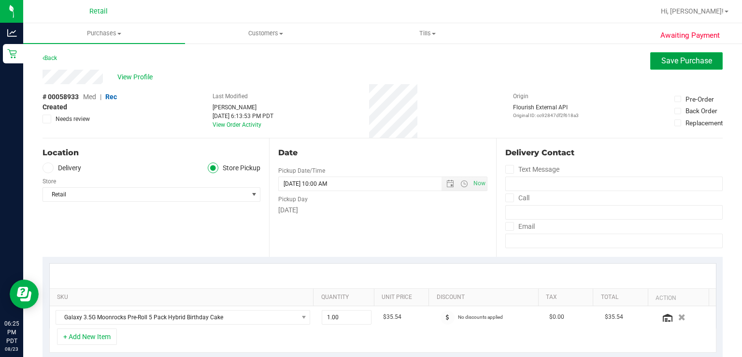
click at [666, 62] on span "Save Purchase" at bounding box center [686, 60] width 51 height 9
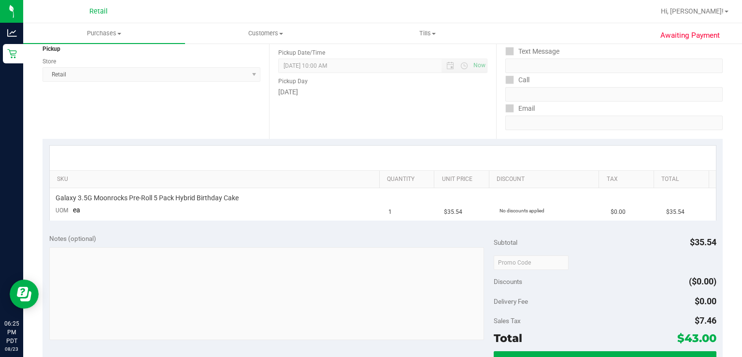
scroll to position [150, 0]
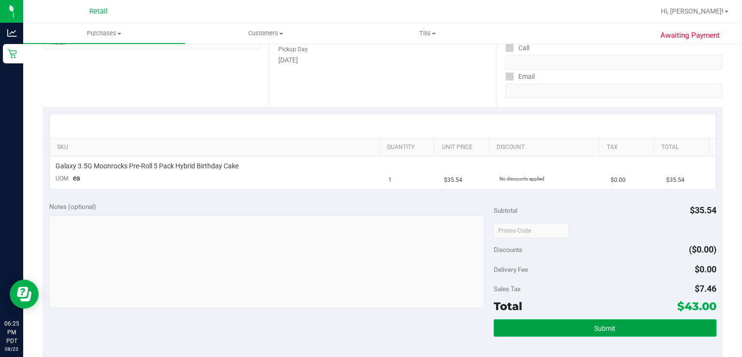
click at [618, 333] on button "Submit" at bounding box center [605, 327] width 222 height 17
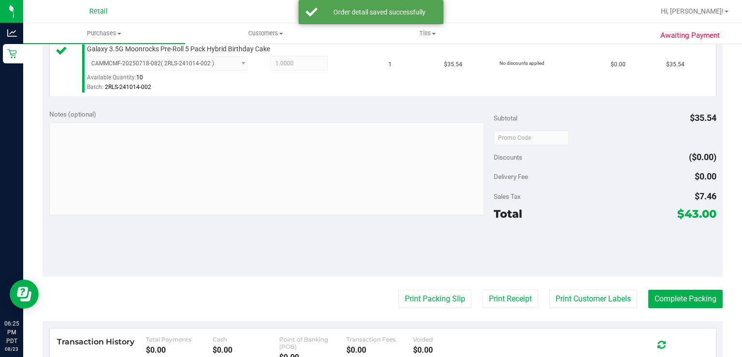
scroll to position [267, 0]
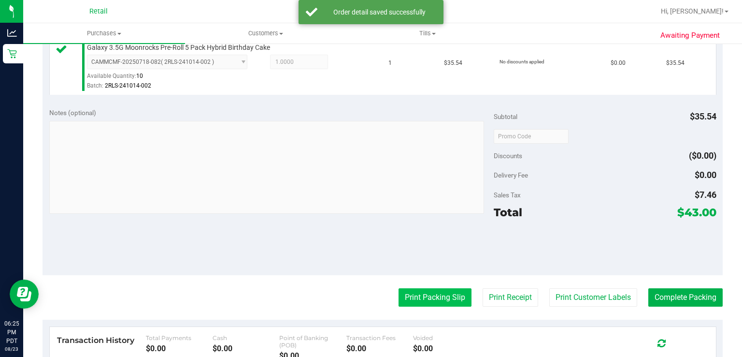
click at [417, 297] on button "Print Packing Slip" at bounding box center [435, 297] width 73 height 18
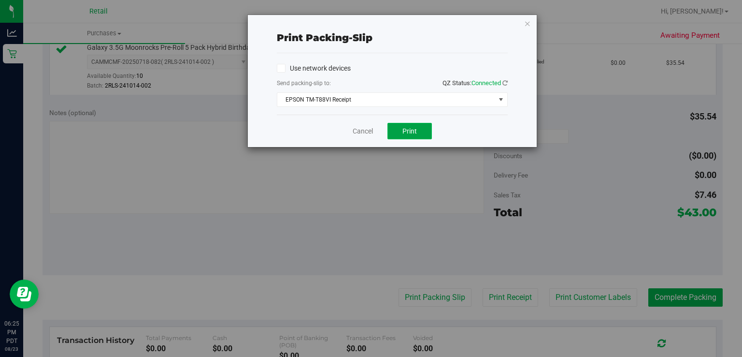
click at [408, 137] on button "Print" at bounding box center [410, 131] width 44 height 16
click at [367, 129] on link "Cancel" at bounding box center [363, 131] width 20 height 10
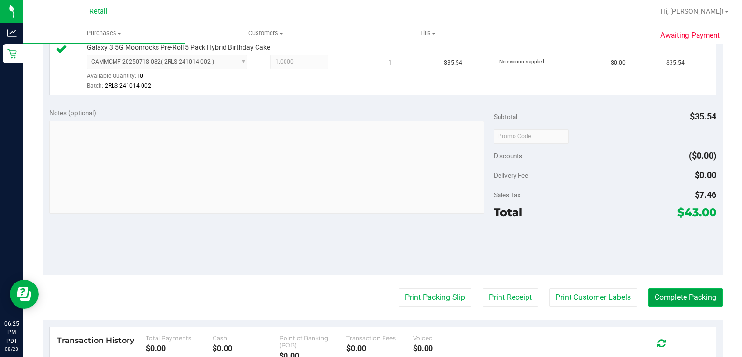
click at [677, 297] on button "Complete Packing" at bounding box center [685, 297] width 74 height 18
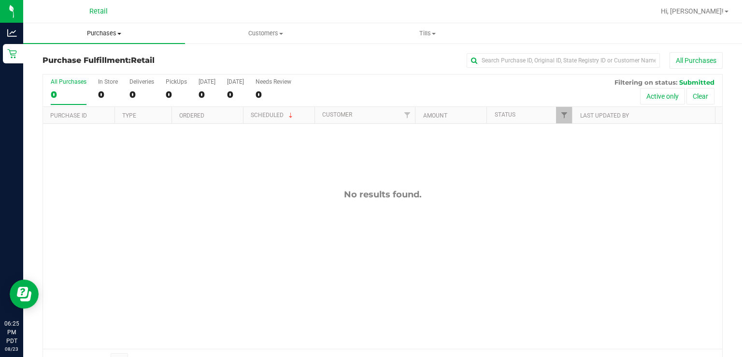
click at [110, 37] on span "Purchases" at bounding box center [104, 33] width 162 height 9
click at [89, 65] on li "Fulfillment" at bounding box center [104, 70] width 162 height 12
click at [174, 89] on div "0" at bounding box center [176, 94] width 21 height 11
click at [0, 0] on input "PickUps 0" at bounding box center [0, 0] width 0 height 0
click at [119, 41] on uib-tab-heading "Purchases Summary of purchases Fulfillment All purchases" at bounding box center [104, 33] width 162 height 20
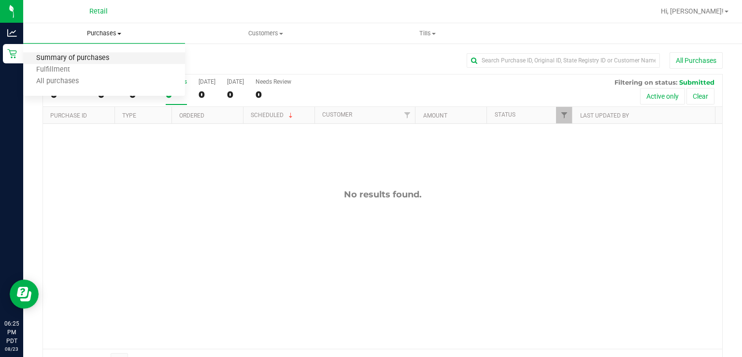
click at [87, 58] on span "Summary of purchases" at bounding box center [72, 58] width 99 height 8
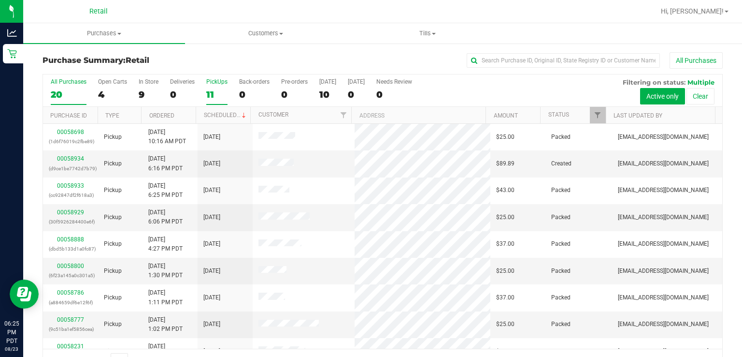
click at [209, 78] on div "PickUps" at bounding box center [216, 81] width 21 height 7
click at [0, 0] on input "PickUps 11" at bounding box center [0, 0] width 0 height 0
click at [240, 114] on span at bounding box center [244, 116] width 8 height 8
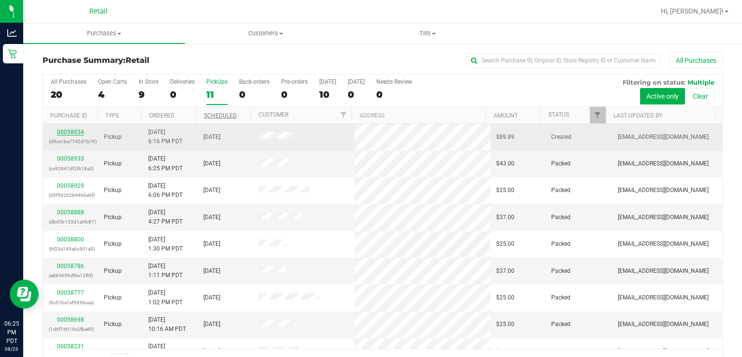
click at [61, 132] on link "00058934" at bounding box center [70, 132] width 27 height 7
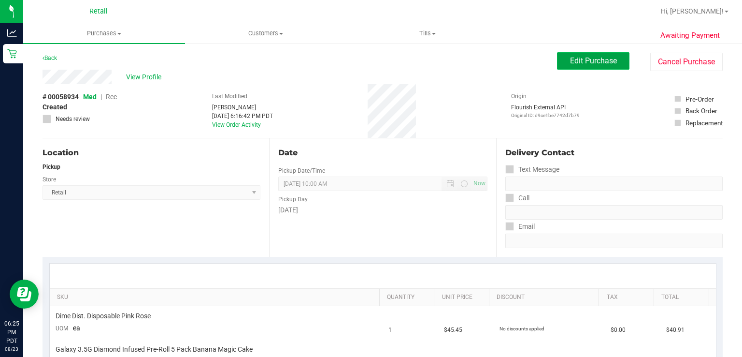
click at [590, 64] on span "Edit Purchase" at bounding box center [593, 60] width 47 height 9
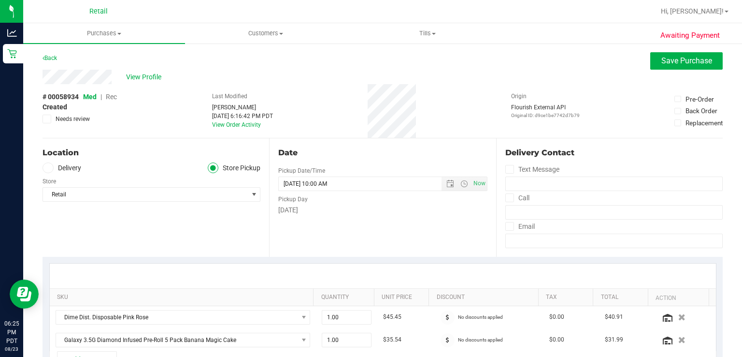
click at [112, 96] on span "Rec" at bounding box center [111, 97] width 11 height 8
click at [664, 62] on span "Save Purchase" at bounding box center [686, 60] width 51 height 9
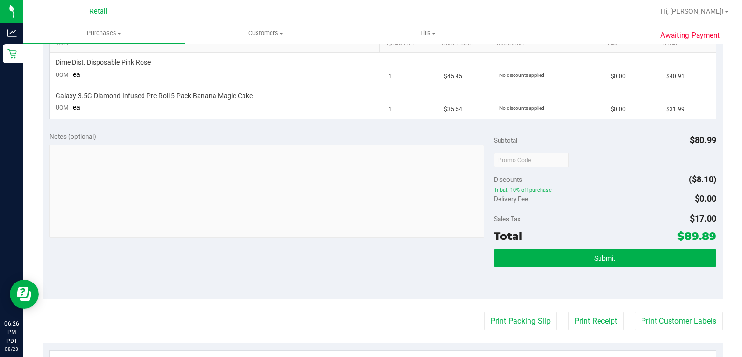
scroll to position [262, 0]
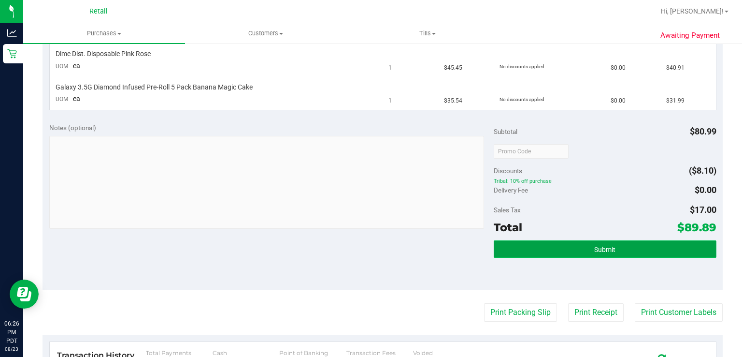
click at [589, 253] on button "Submit" at bounding box center [605, 248] width 222 height 17
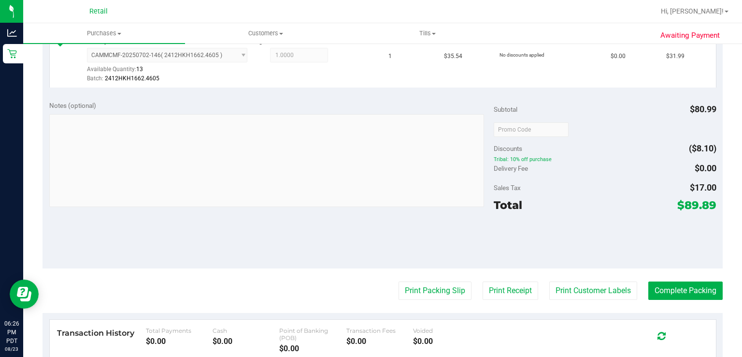
scroll to position [360, 0]
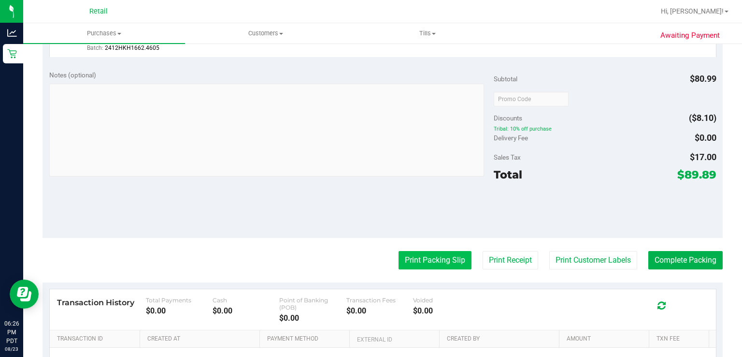
click at [429, 259] on button "Print Packing Slip" at bounding box center [435, 260] width 73 height 18
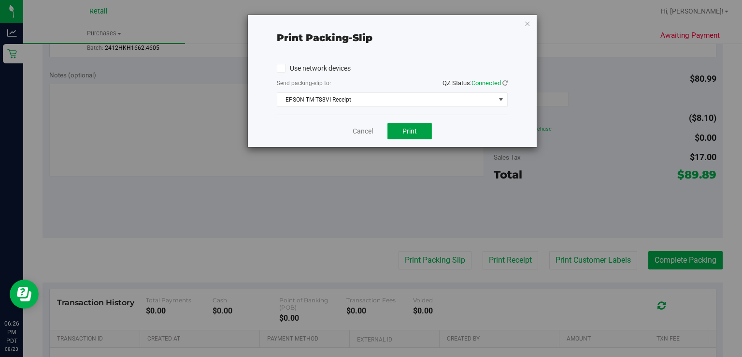
click at [413, 137] on button "Print" at bounding box center [410, 131] width 44 height 16
click at [354, 130] on link "Cancel" at bounding box center [363, 131] width 20 height 10
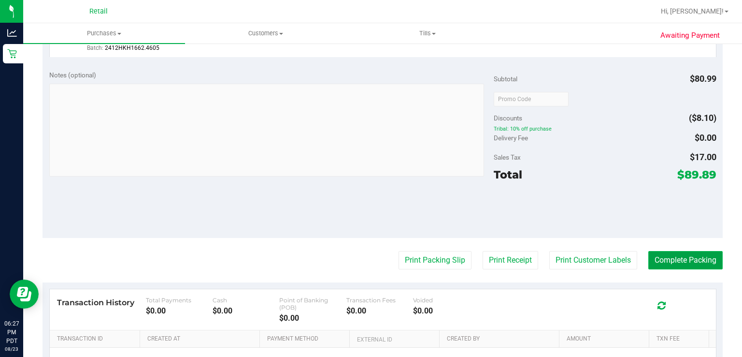
click at [669, 260] on button "Complete Packing" at bounding box center [685, 260] width 74 height 18
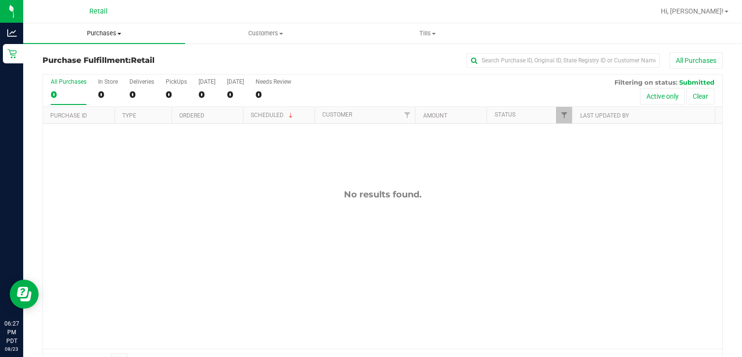
click at [95, 39] on uib-tab-heading "Purchases Summary of purchases Fulfillment All purchases" at bounding box center [104, 33] width 162 height 20
click at [73, 60] on span "Summary of purchases" at bounding box center [72, 58] width 99 height 8
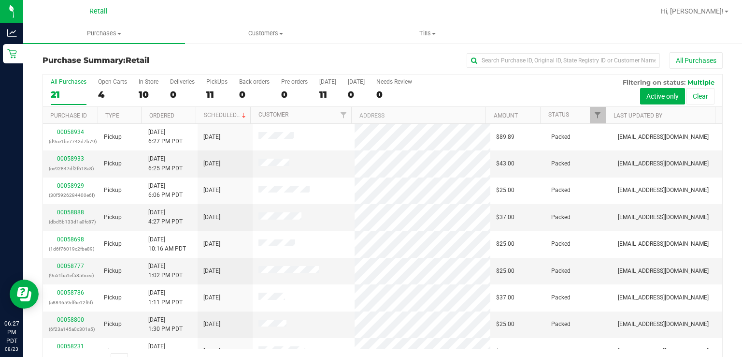
click at [211, 66] on div "Purchase Summary: Retail All Purchases" at bounding box center [383, 62] width 680 height 21
click at [213, 85] on label "PickUps 11" at bounding box center [216, 91] width 21 height 27
click at [0, 0] on input "PickUps 11" at bounding box center [0, 0] width 0 height 0
click at [228, 113] on link "Scheduled" at bounding box center [226, 115] width 44 height 7
click at [215, 87] on label "PickUps 11" at bounding box center [216, 91] width 21 height 27
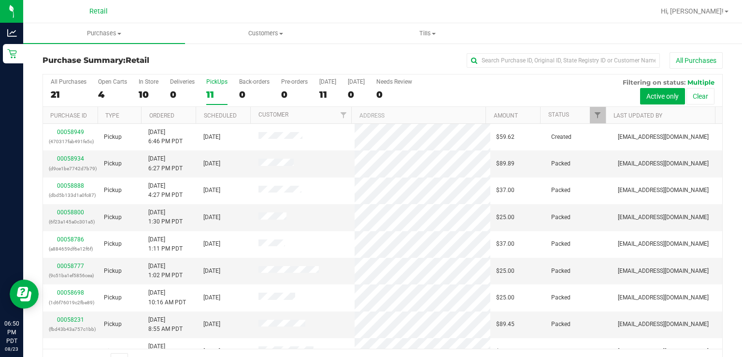
click at [0, 0] on input "PickUps 11" at bounding box center [0, 0] width 0 height 0
